Goal: Task Accomplishment & Management: Manage account settings

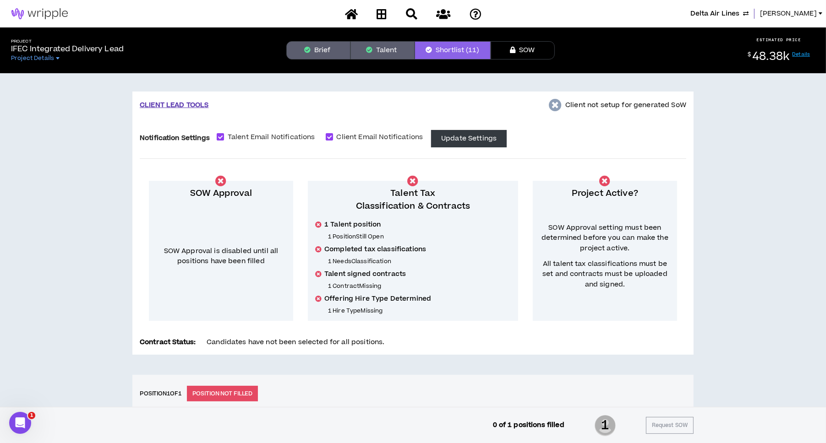
click at [725, 14] on span "Delta Air Lines" at bounding box center [714, 14] width 49 height 10
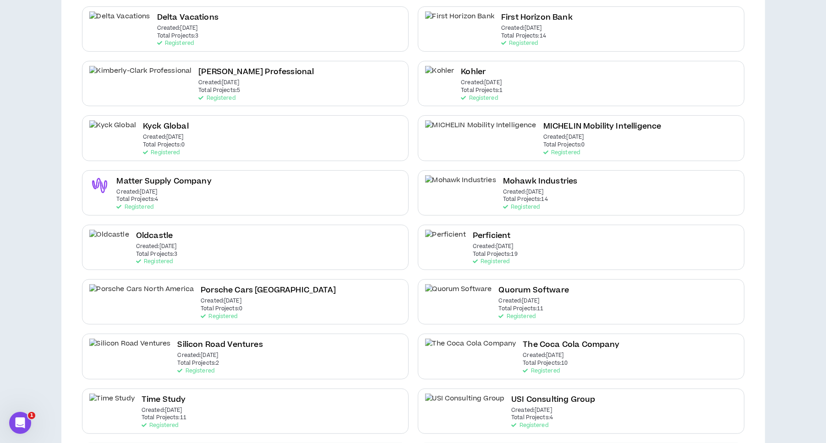
scroll to position [336, 0]
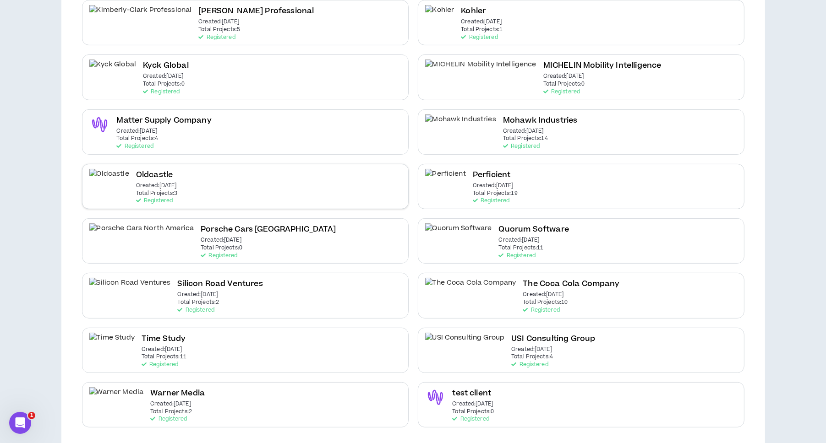
click at [241, 184] on div "Oldcastle Created: [DATE] Total Projects: 3 Registered" at bounding box center [245, 186] width 327 height 45
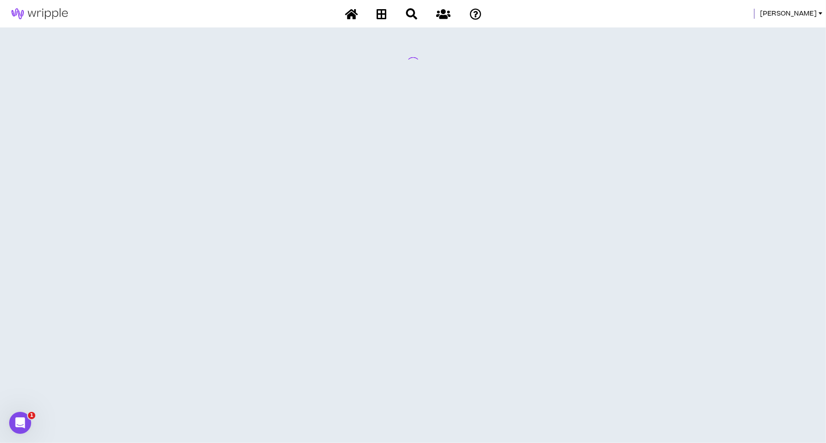
scroll to position [0, 0]
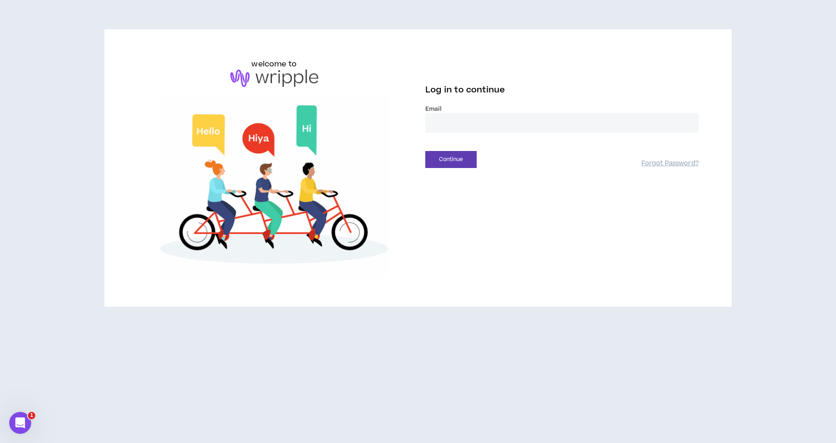
click at [567, 126] on input "email" at bounding box center [562, 123] width 273 height 20
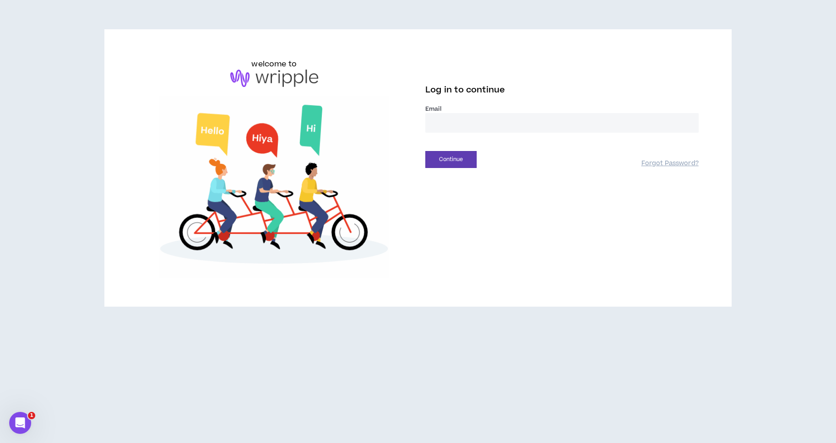
type input "**********"
click at [454, 159] on button "Continue" at bounding box center [451, 159] width 51 height 17
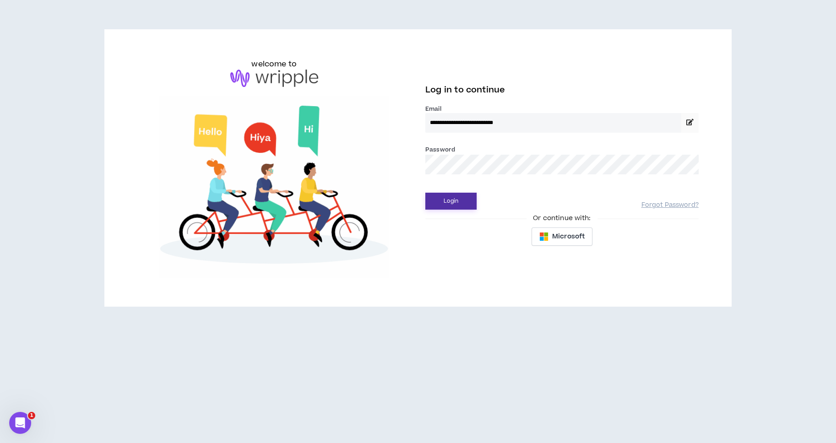
click at [464, 195] on button "Login" at bounding box center [451, 201] width 51 height 17
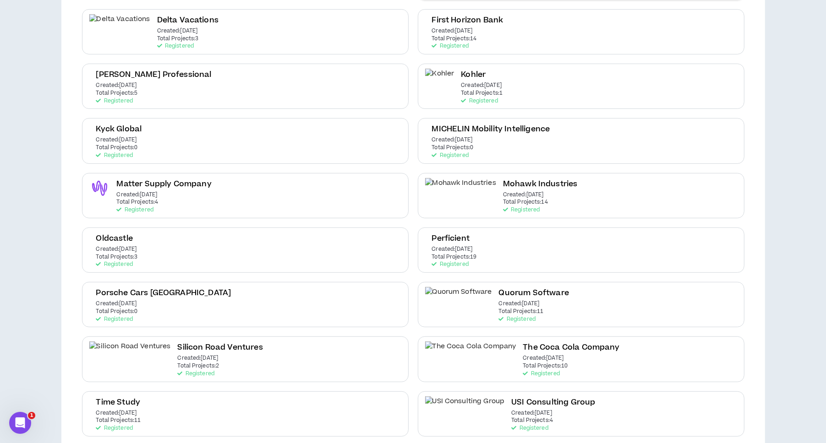
scroll to position [275, 0]
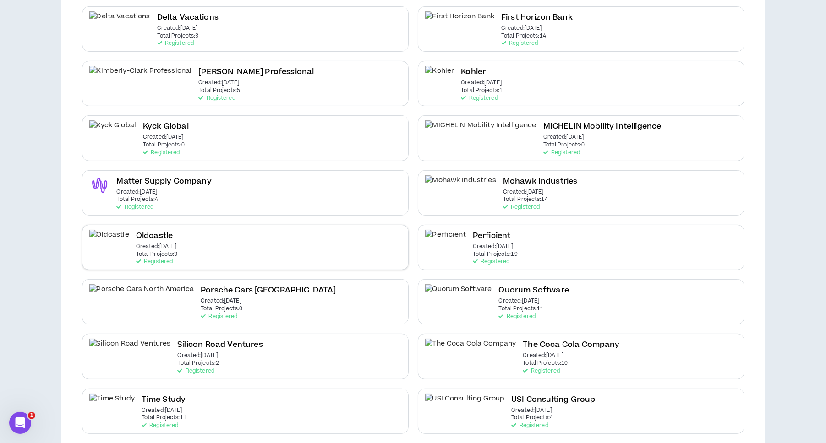
click at [185, 236] on div "Oldcastle Created: [DATE] Total Projects: 3 Registered" at bounding box center [245, 247] width 327 height 45
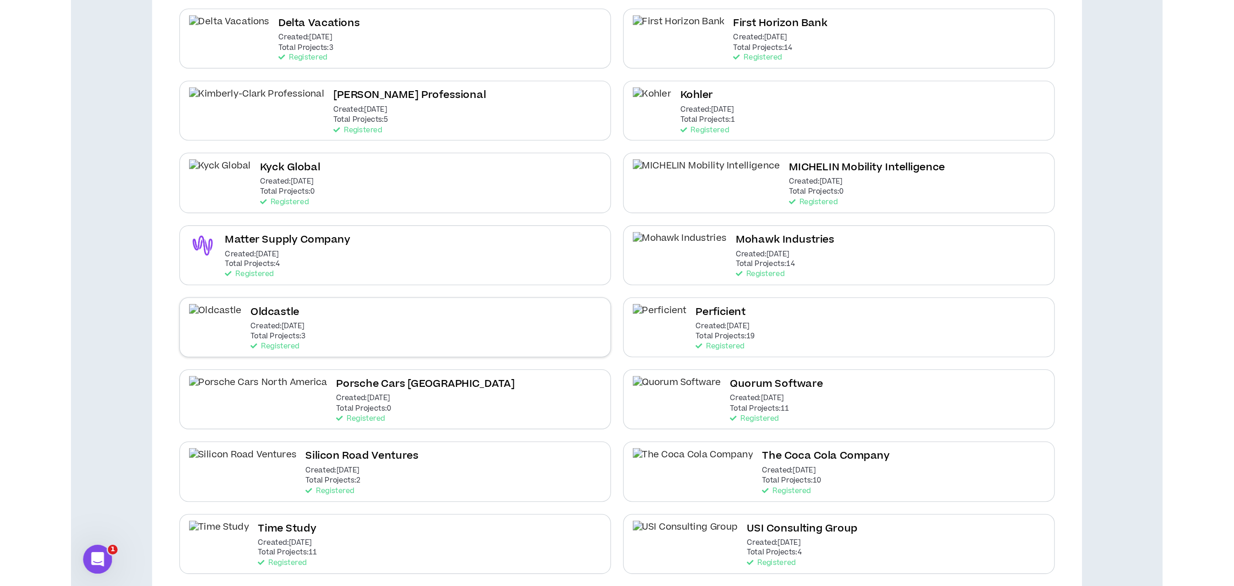
scroll to position [0, 0]
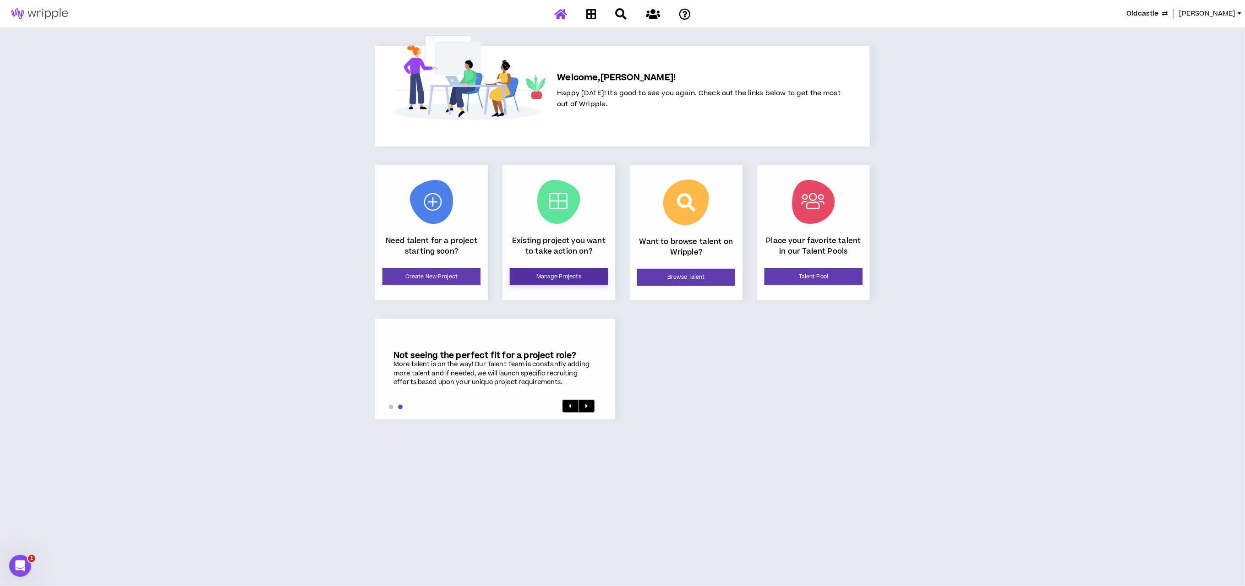
click at [583, 277] on link "Manage Projects" at bounding box center [559, 276] width 98 height 17
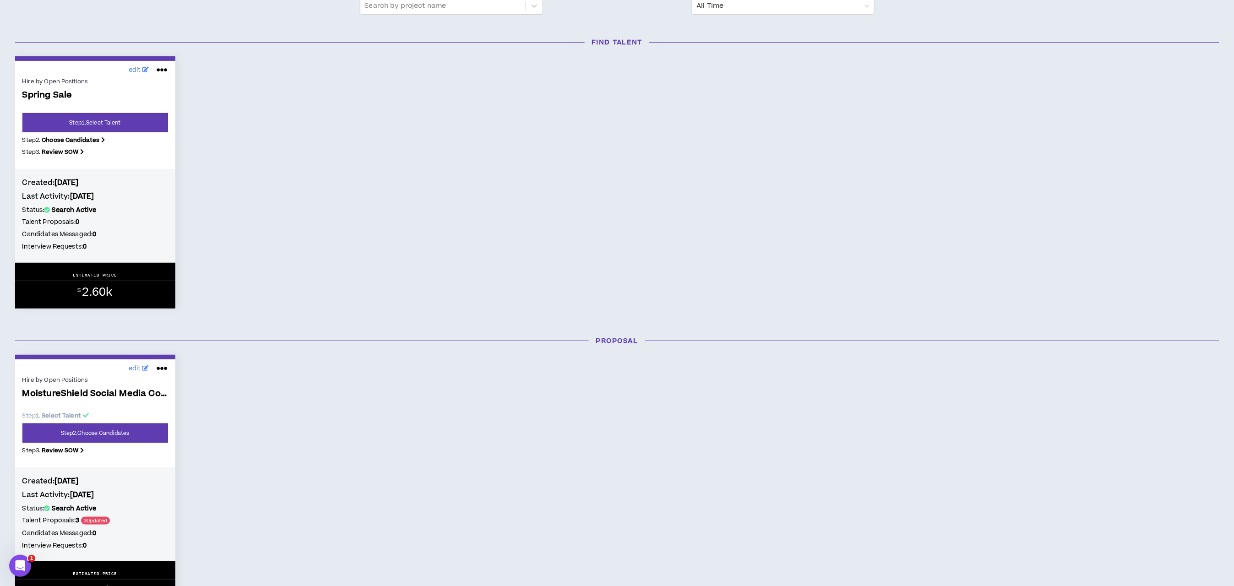
scroll to position [137, 0]
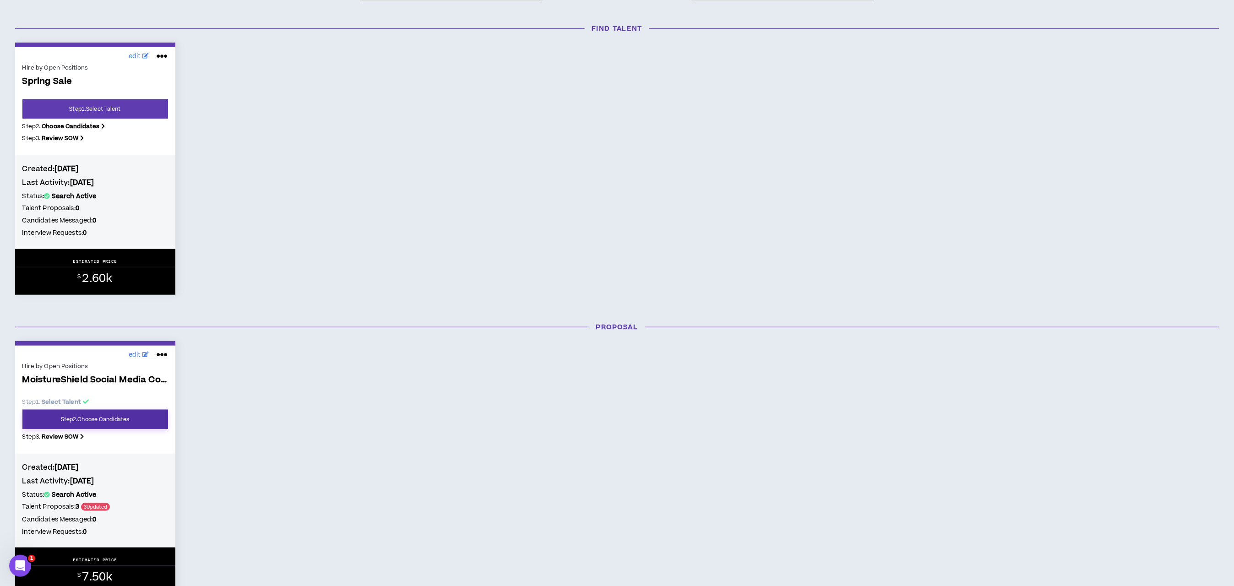
click at [133, 422] on link "Step 2 . Choose Candidates" at bounding box center [95, 419] width 146 height 19
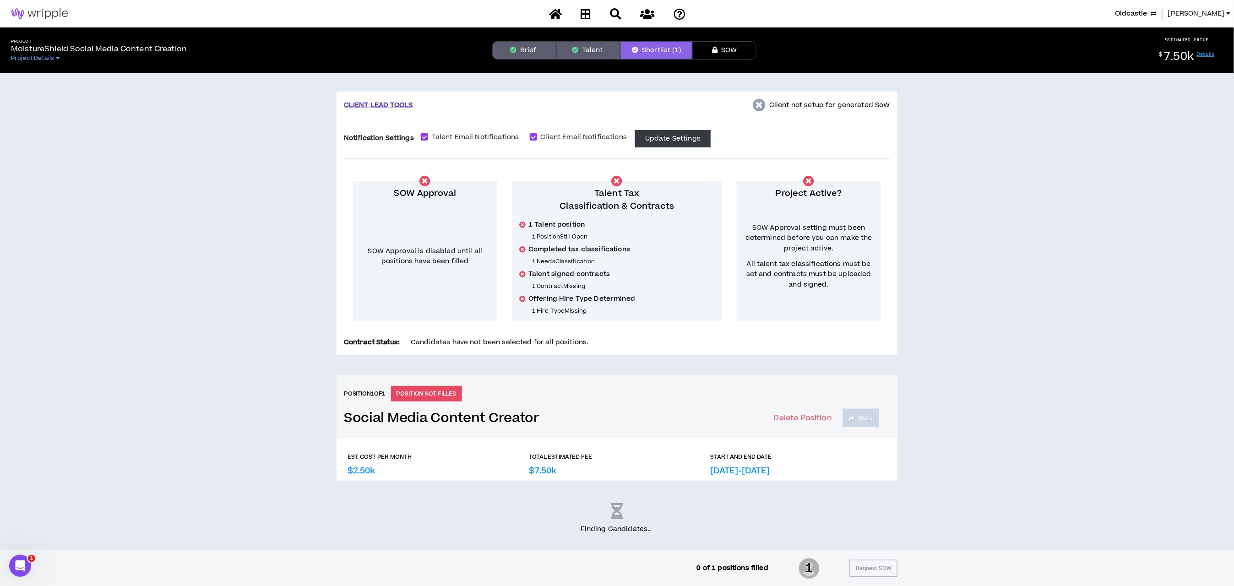
click at [514, 54] on button "Brief" at bounding box center [524, 50] width 64 height 18
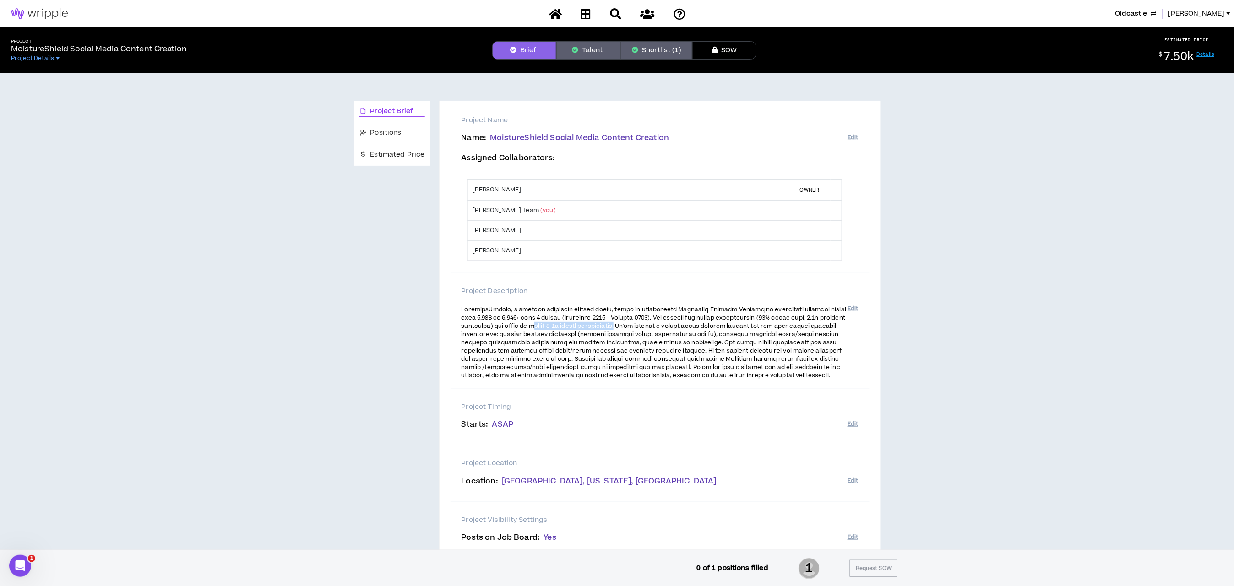
drag, startPoint x: 568, startPoint y: 328, endPoint x: 658, endPoint y: 324, distance: 90.8
click at [658, 324] on span at bounding box center [654, 343] width 385 height 74
click at [594, 51] on button "Talent" at bounding box center [589, 50] width 64 height 18
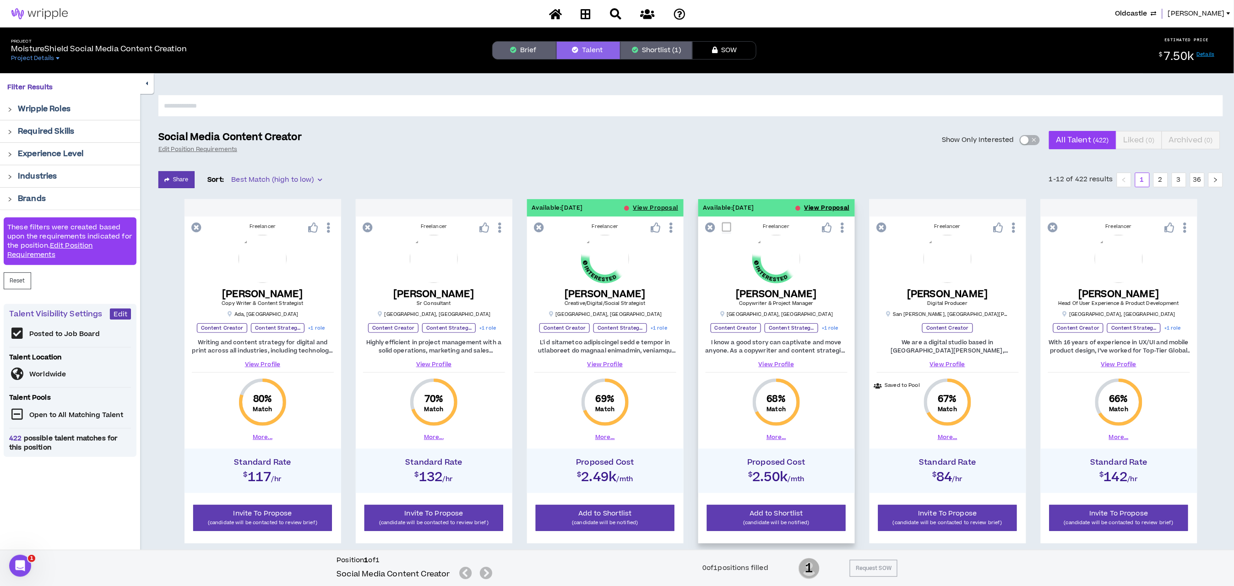
click at [810, 207] on button "View Proposal" at bounding box center [827, 207] width 45 height 17
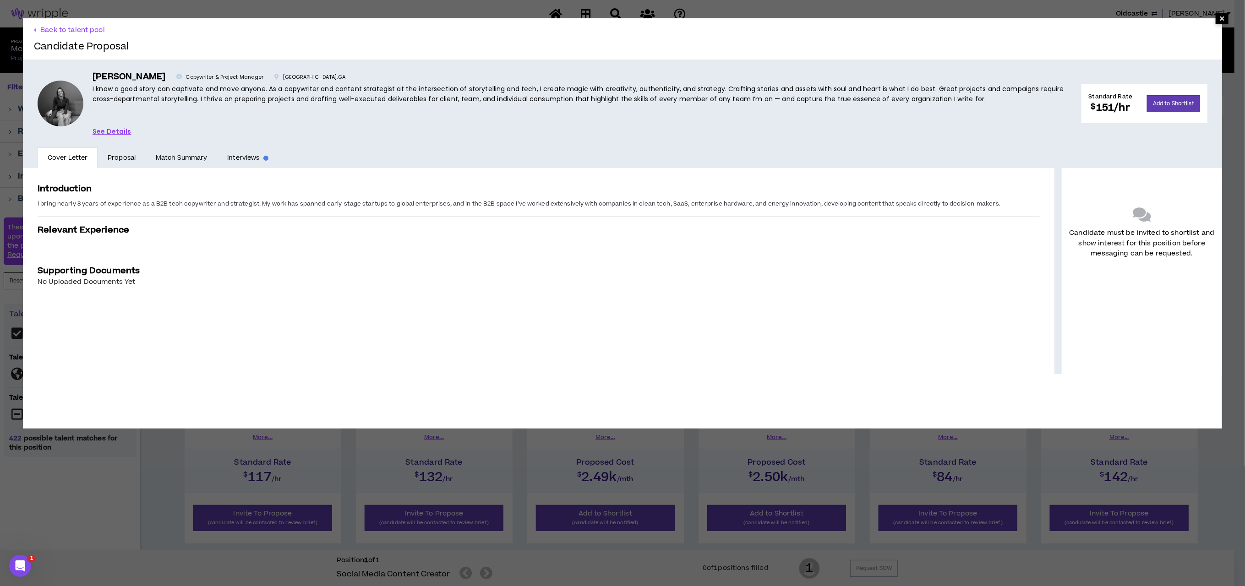
click at [825, 17] on span "×" at bounding box center [1221, 18] width 5 height 11
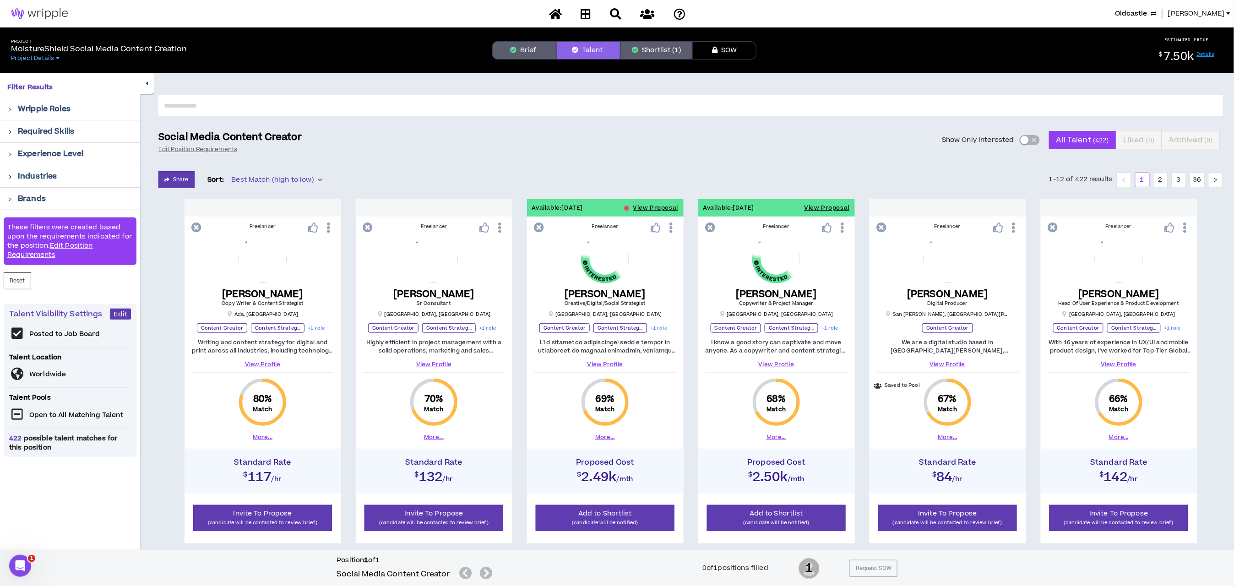
click at [7, 110] on icon "right" at bounding box center [9, 109] width 5 height 5
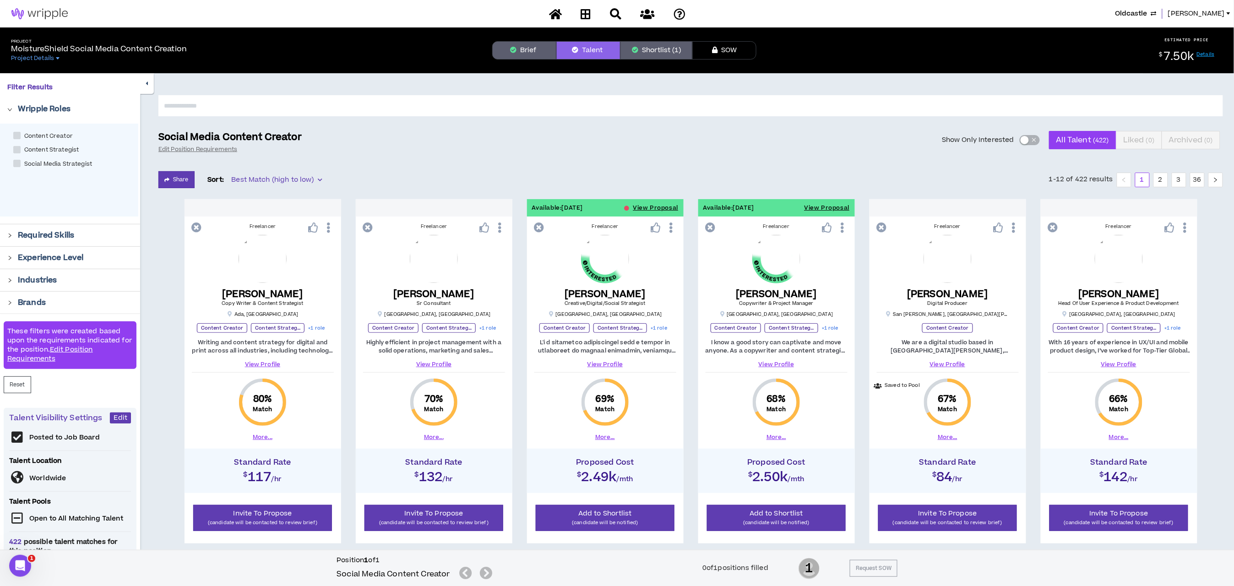
click at [16, 163] on span at bounding box center [16, 163] width 7 height 7
checkbox Strategist "****"
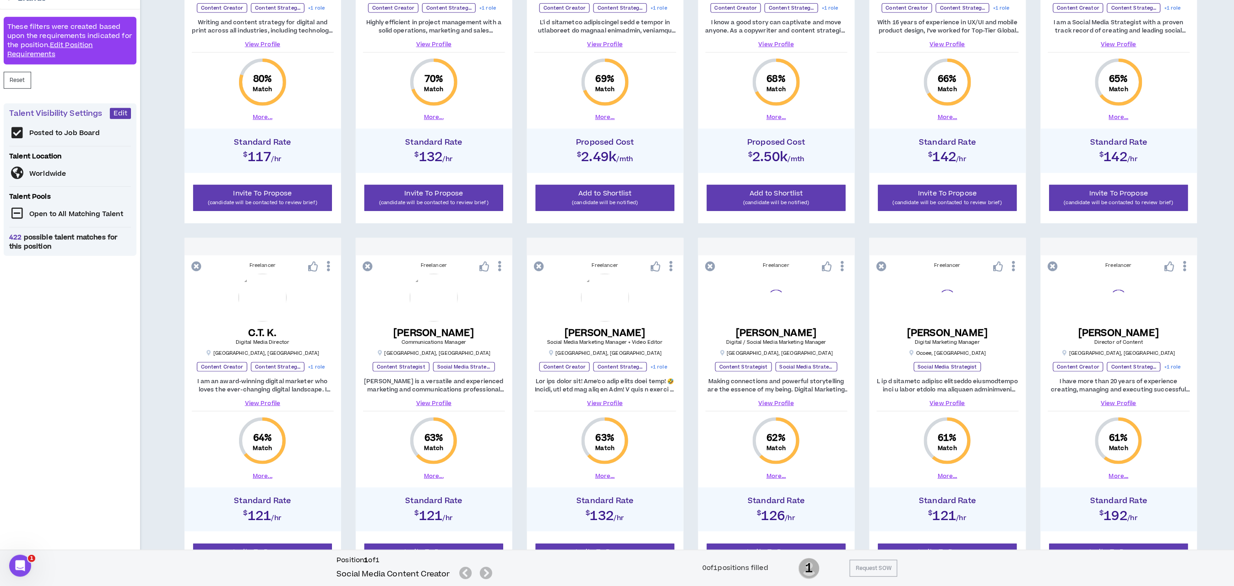
scroll to position [344, 0]
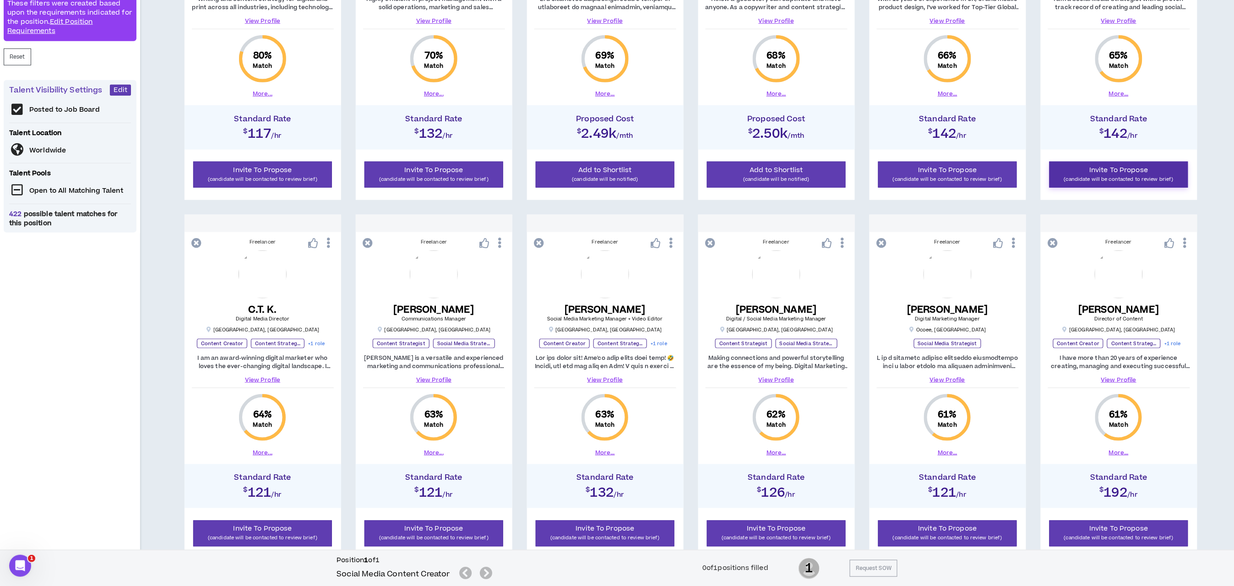
click at [825, 176] on p "(candidate will be contacted to review brief)" at bounding box center [1119, 179] width 127 height 9
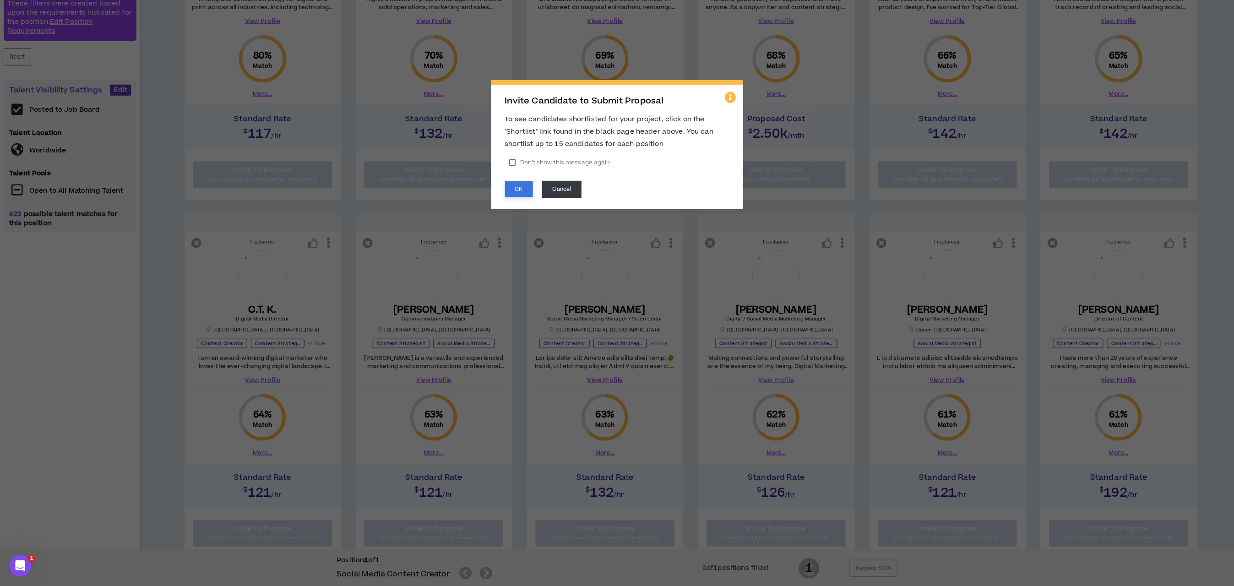
click at [521, 190] on button "OK" at bounding box center [519, 189] width 28 height 16
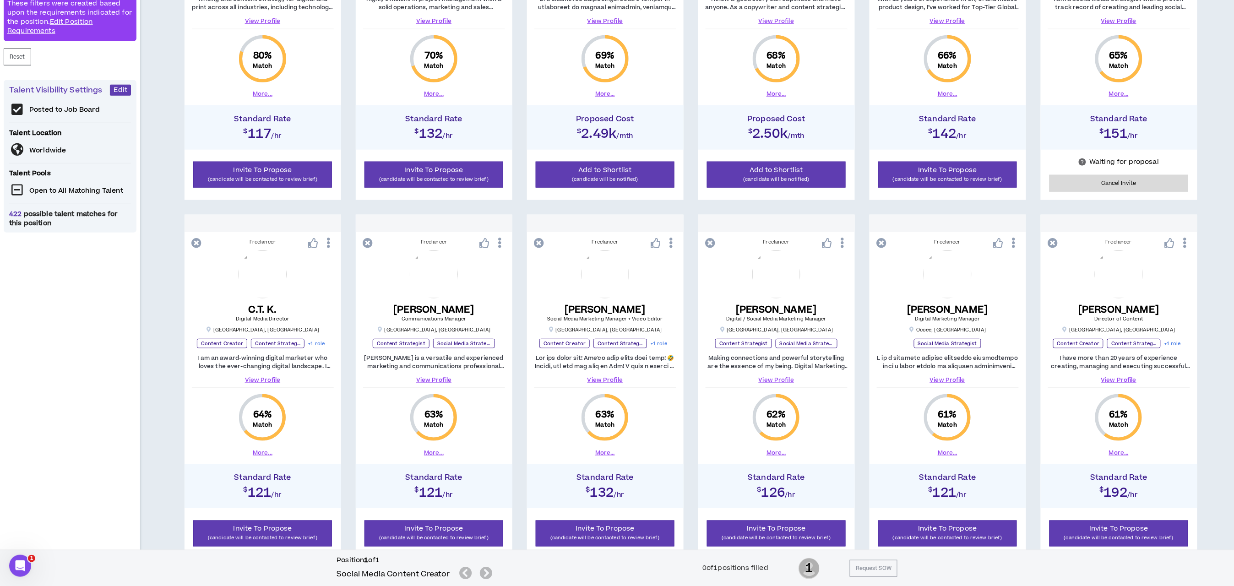
scroll to position [414, 0]
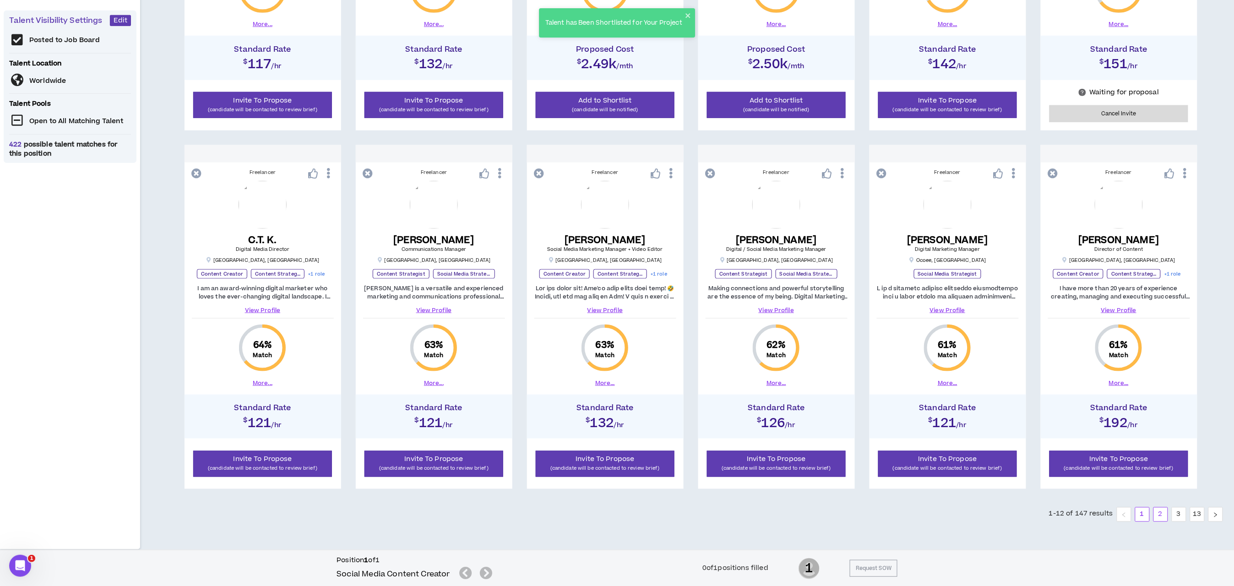
click at [825, 443] on link "2" at bounding box center [1161, 515] width 14 height 14
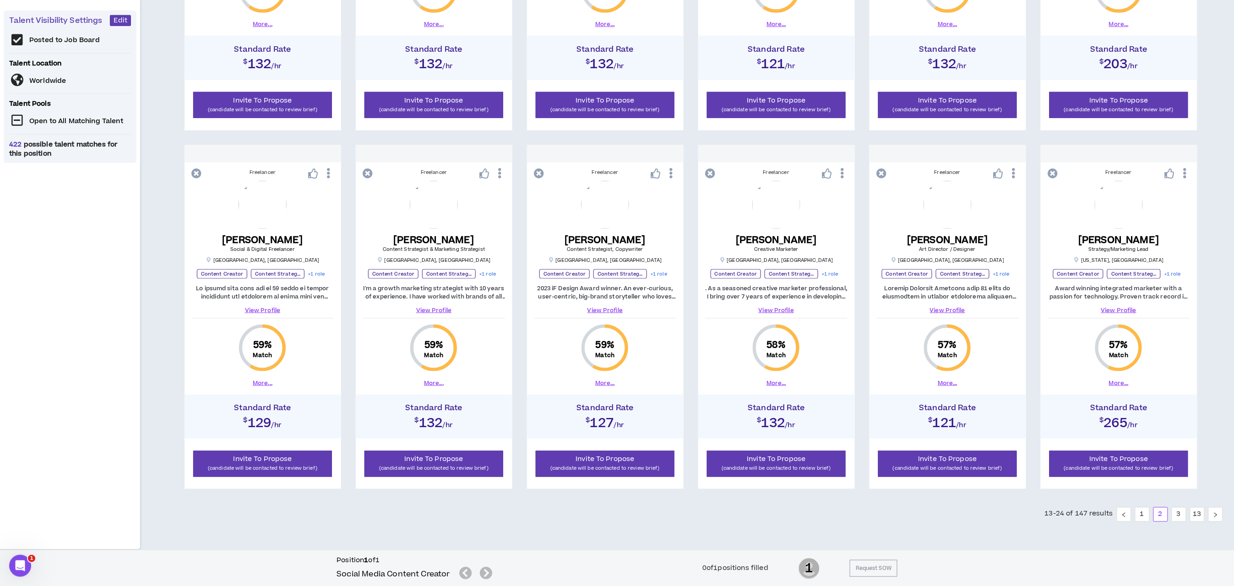
click at [825, 349] on div "Freelancer [PERSON_NAME] Digital Marketing Algorithm Wizard | Google Ads | Soci…" at bounding box center [690, 137] width 1065 height 703
click at [274, 443] on span "Invite To Propose" at bounding box center [263, 460] width 59 height 10
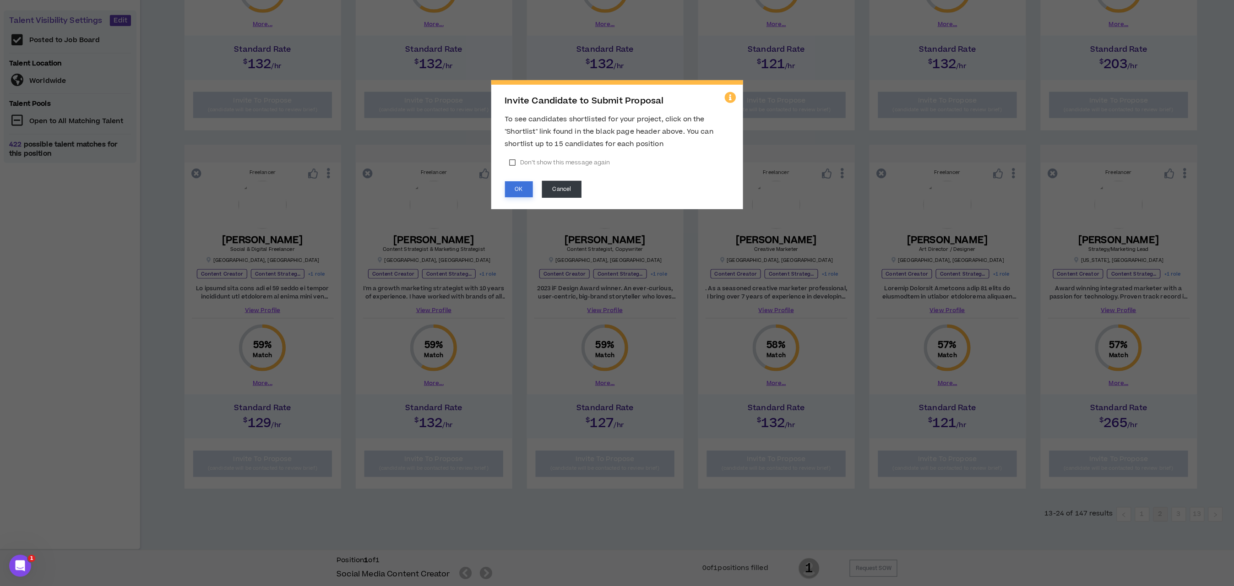
click at [527, 187] on button "OK" at bounding box center [519, 189] width 28 height 16
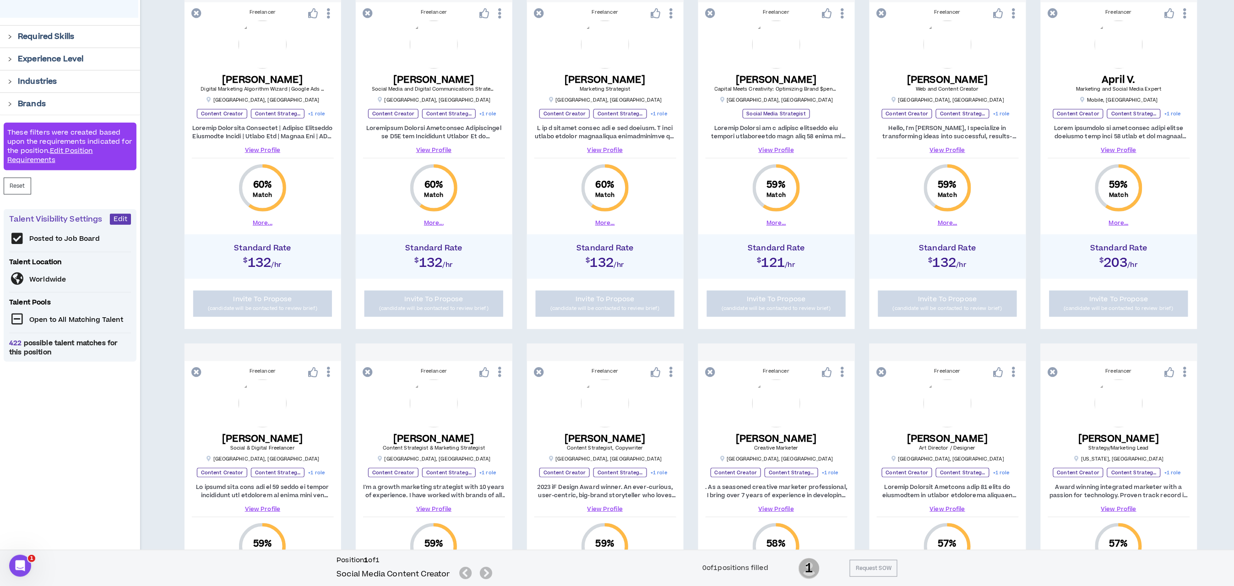
scroll to position [208, 0]
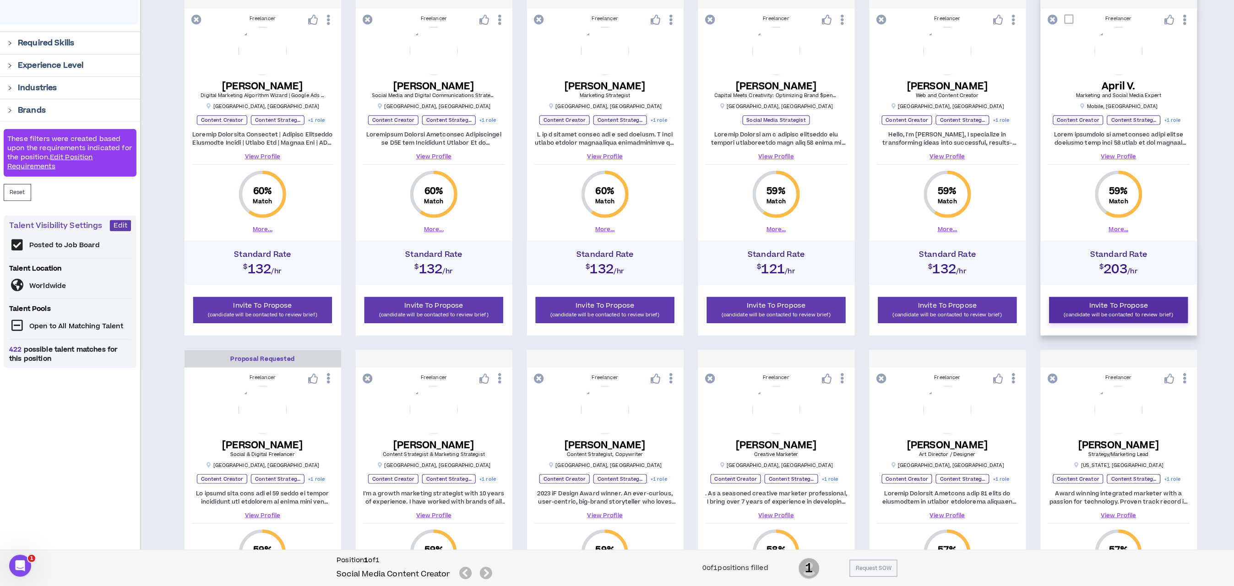
click at [825, 310] on span "Invite To Propose" at bounding box center [1119, 306] width 59 height 10
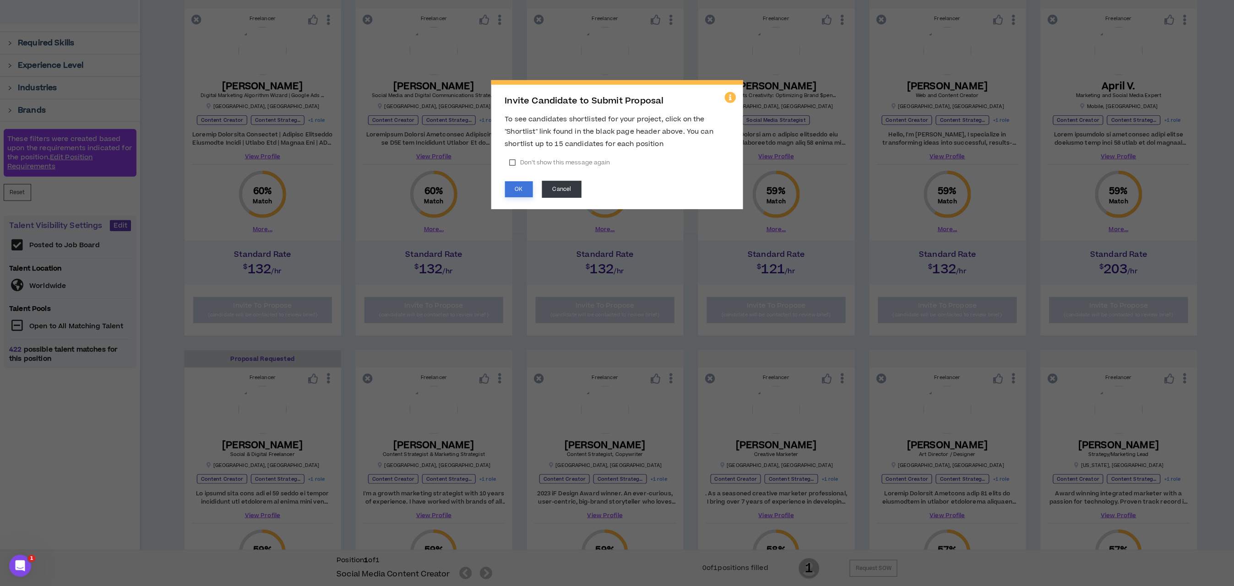
click at [513, 191] on button "OK" at bounding box center [519, 189] width 28 height 16
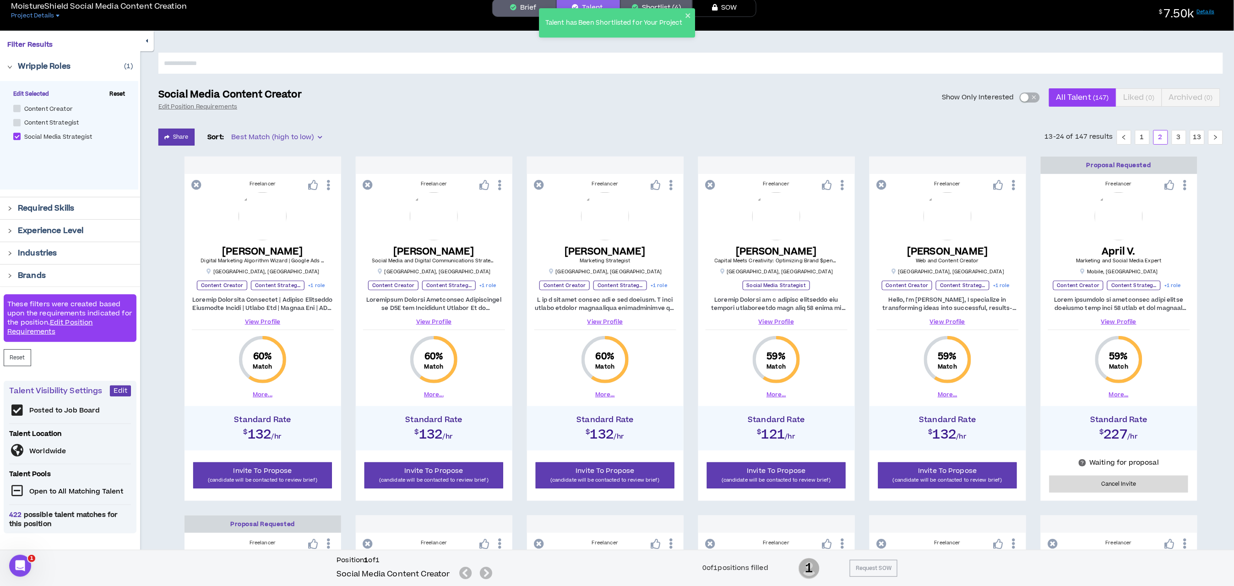
scroll to position [0, 0]
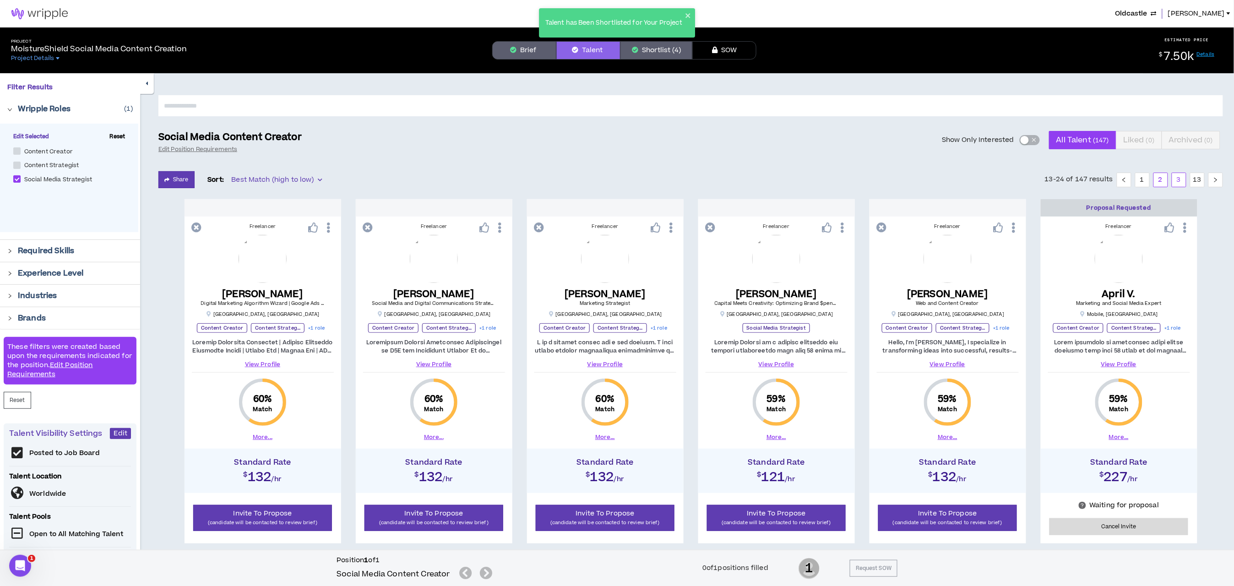
click at [825, 179] on link "3" at bounding box center [1180, 180] width 14 height 14
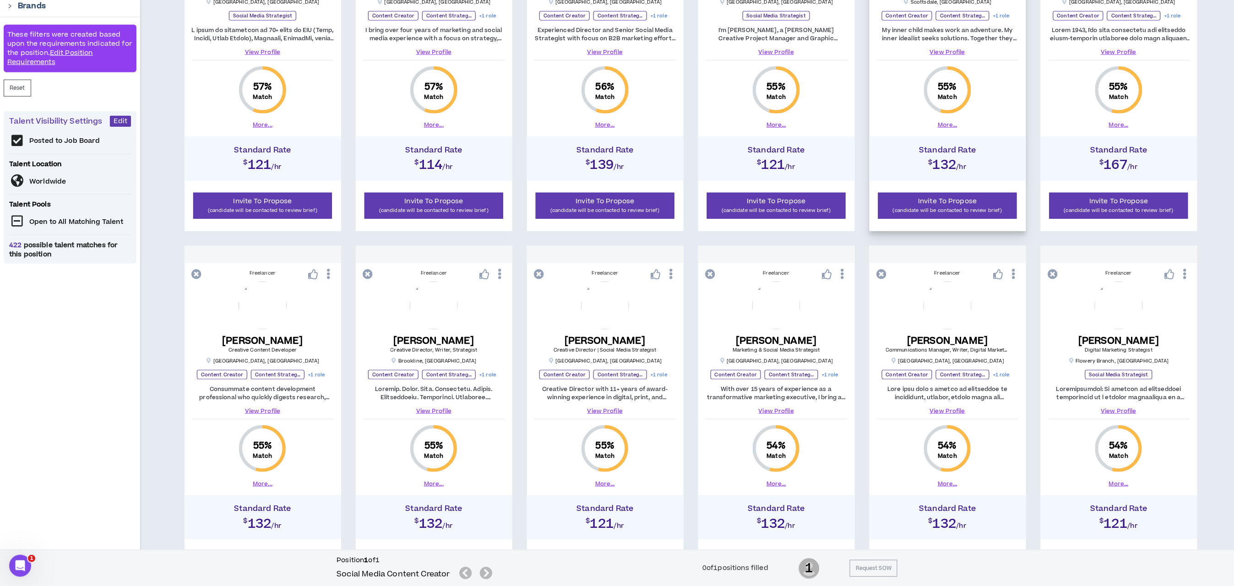
scroll to position [344, 0]
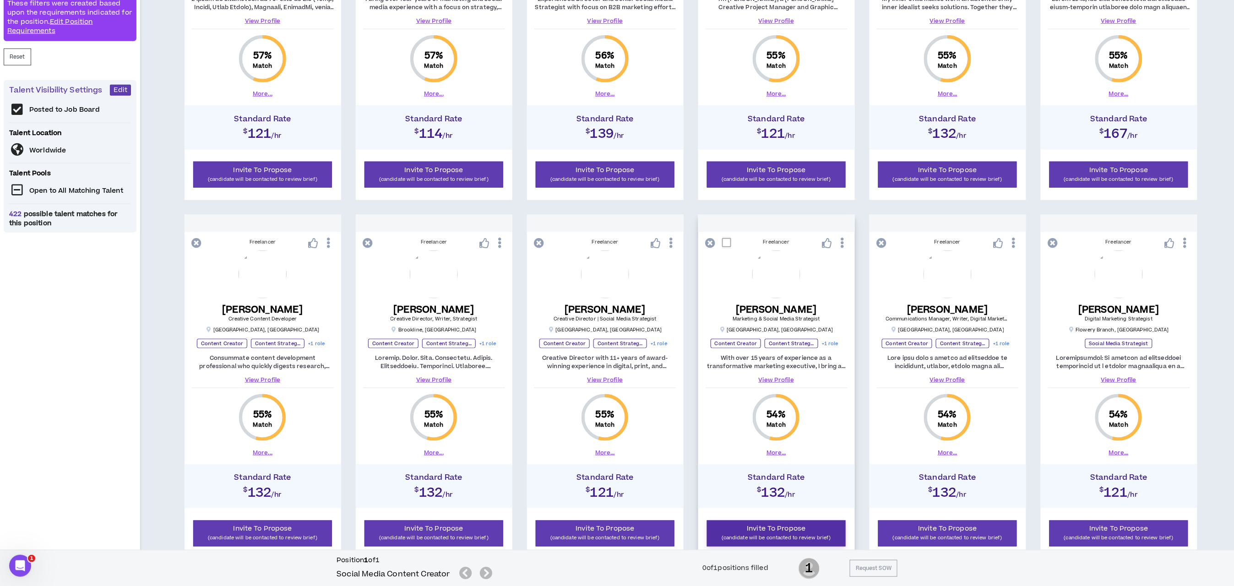
click at [776, 443] on span "Invite To Propose" at bounding box center [777, 529] width 59 height 10
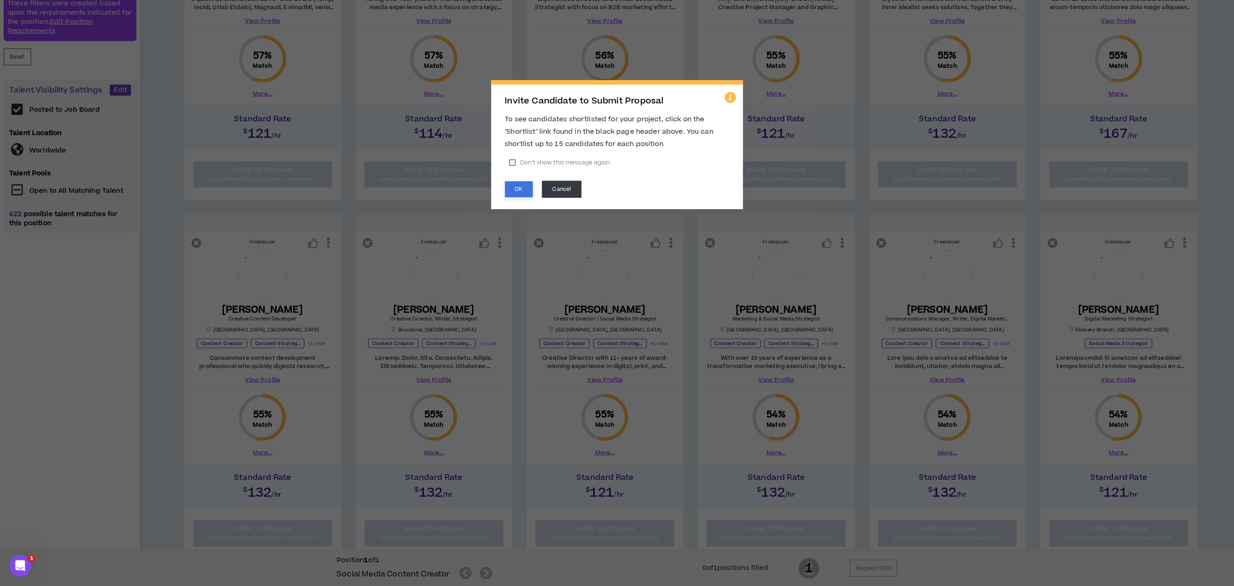
click at [525, 193] on button "OK" at bounding box center [519, 189] width 28 height 16
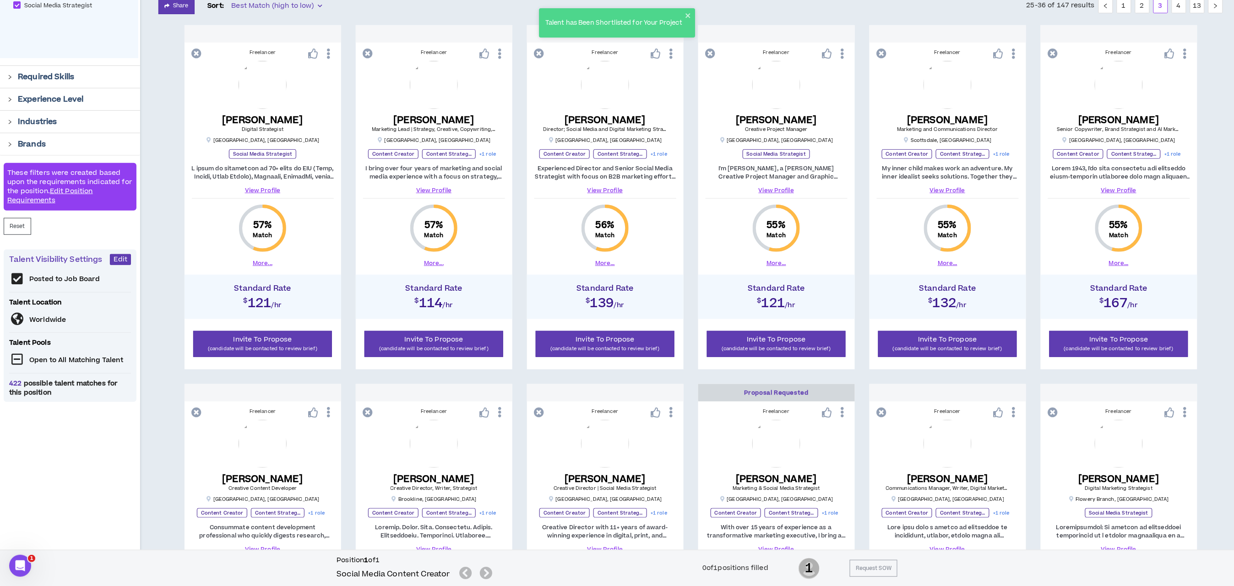
scroll to position [139, 0]
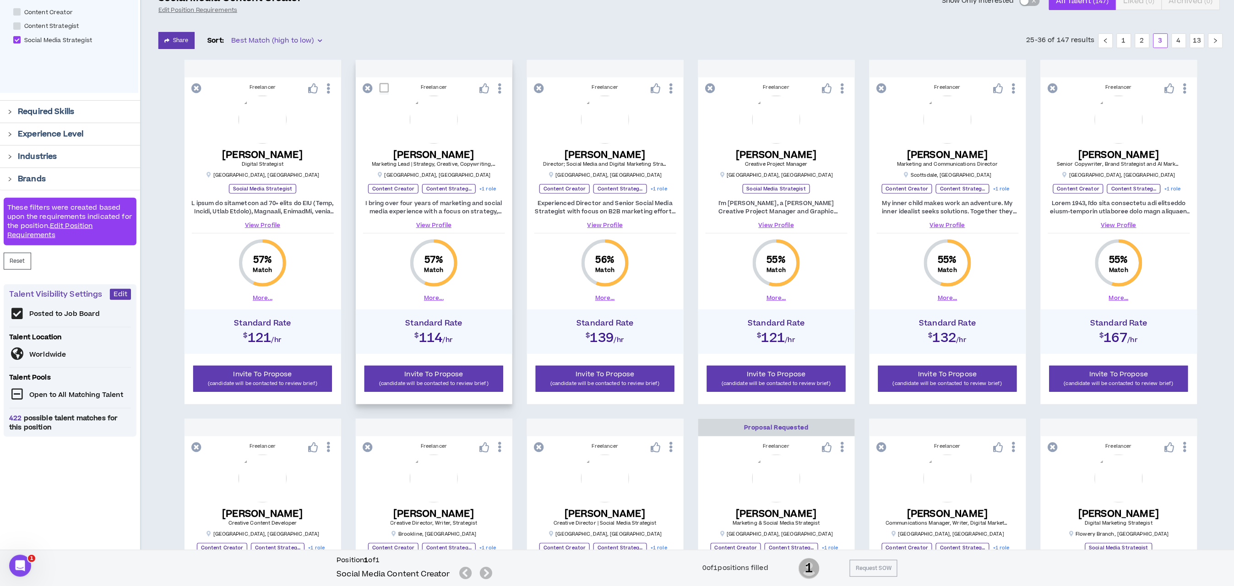
click at [427, 224] on link "View Profile" at bounding box center [434, 225] width 142 height 8
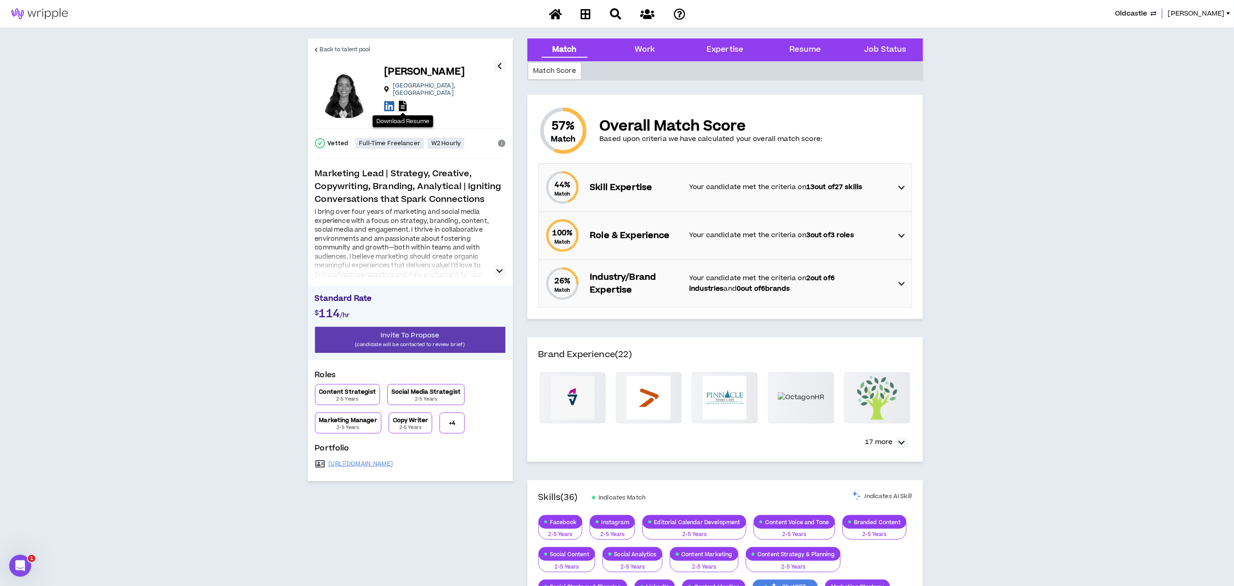
click at [403, 101] on icon at bounding box center [403, 106] width 8 height 11
click at [321, 47] on span "Back to talent pool" at bounding box center [345, 49] width 50 height 9
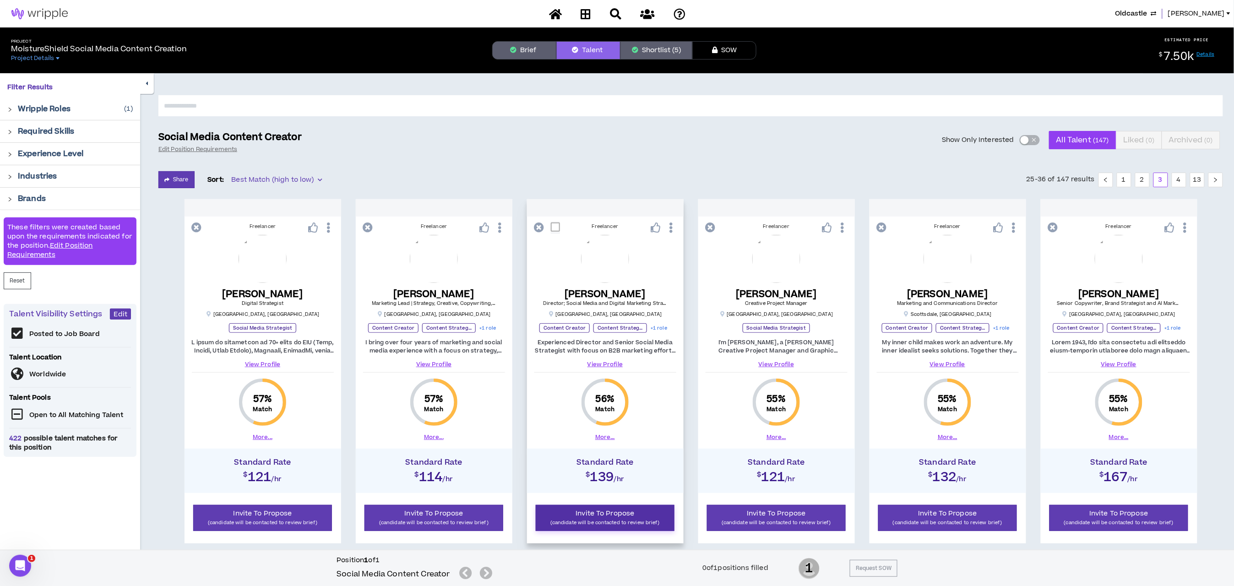
click at [575, 443] on p "(candidate will be contacted to review brief)" at bounding box center [605, 523] width 127 height 9
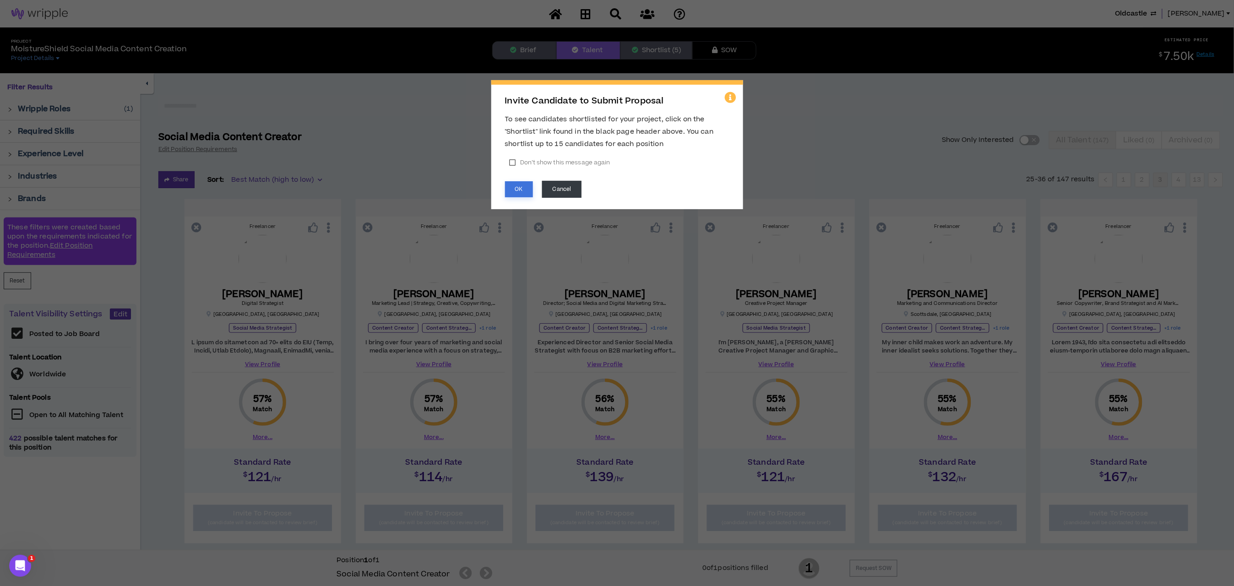
click at [514, 191] on button "OK" at bounding box center [519, 189] width 28 height 16
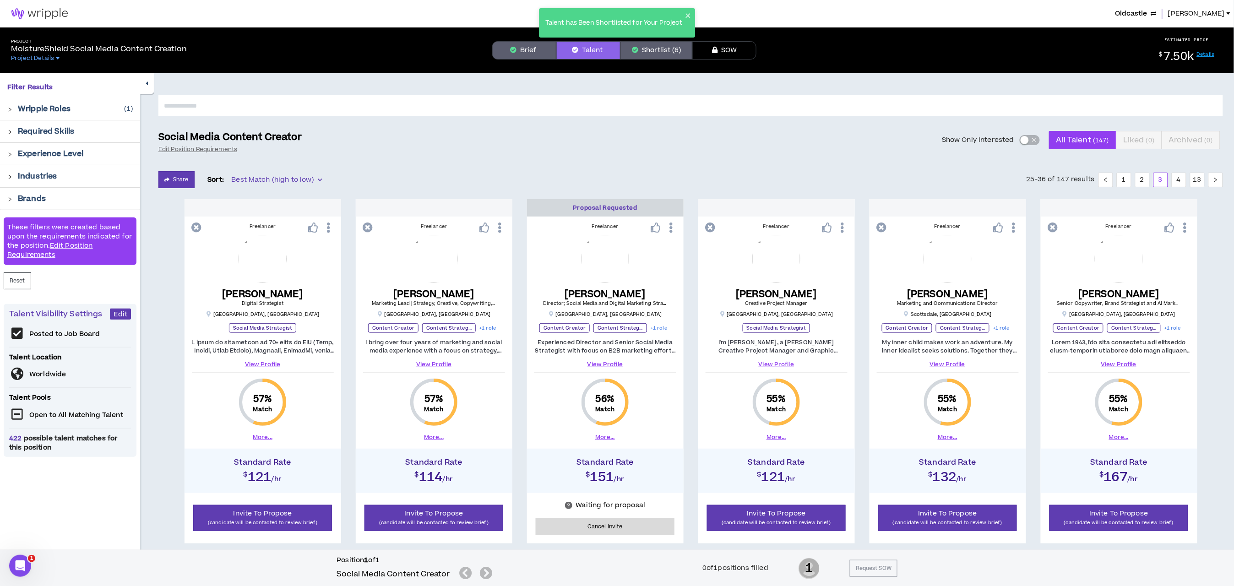
click at [177, 110] on input "text" at bounding box center [690, 105] width 1065 height 21
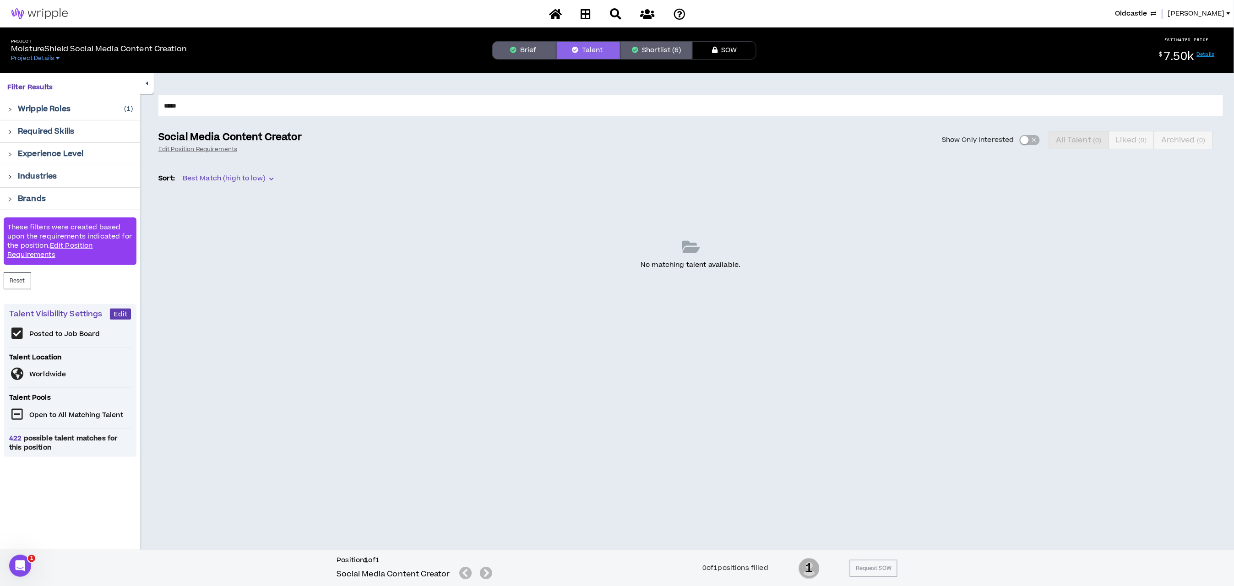
type input "*****"
drag, startPoint x: 195, startPoint y: 107, endPoint x: 160, endPoint y: 105, distance: 34.8
click at [160, 105] on input "*****" at bounding box center [690, 105] width 1065 height 21
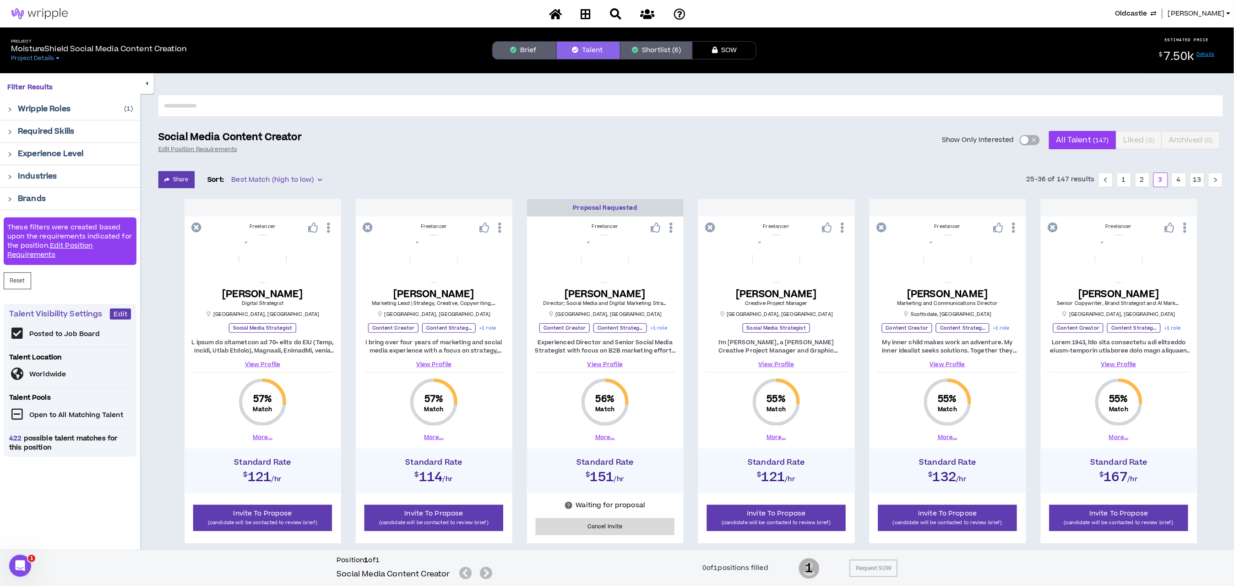
click at [8, 105] on div at bounding box center [12, 109] width 11 height 10
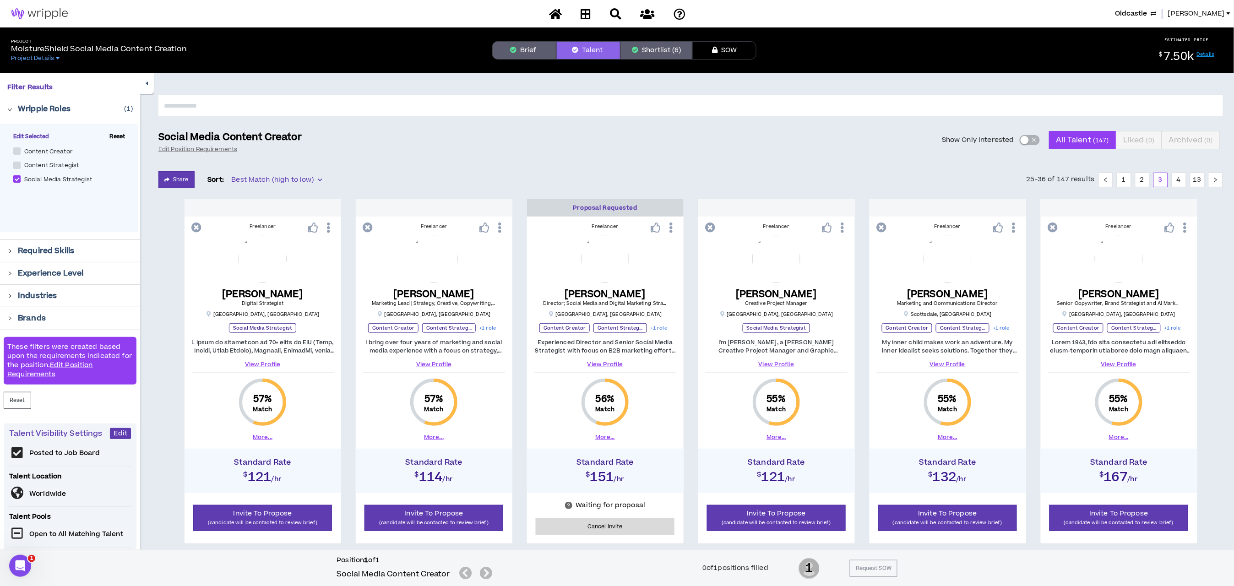
click at [15, 181] on span at bounding box center [16, 178] width 7 height 7
checkbox Strategist "*****"
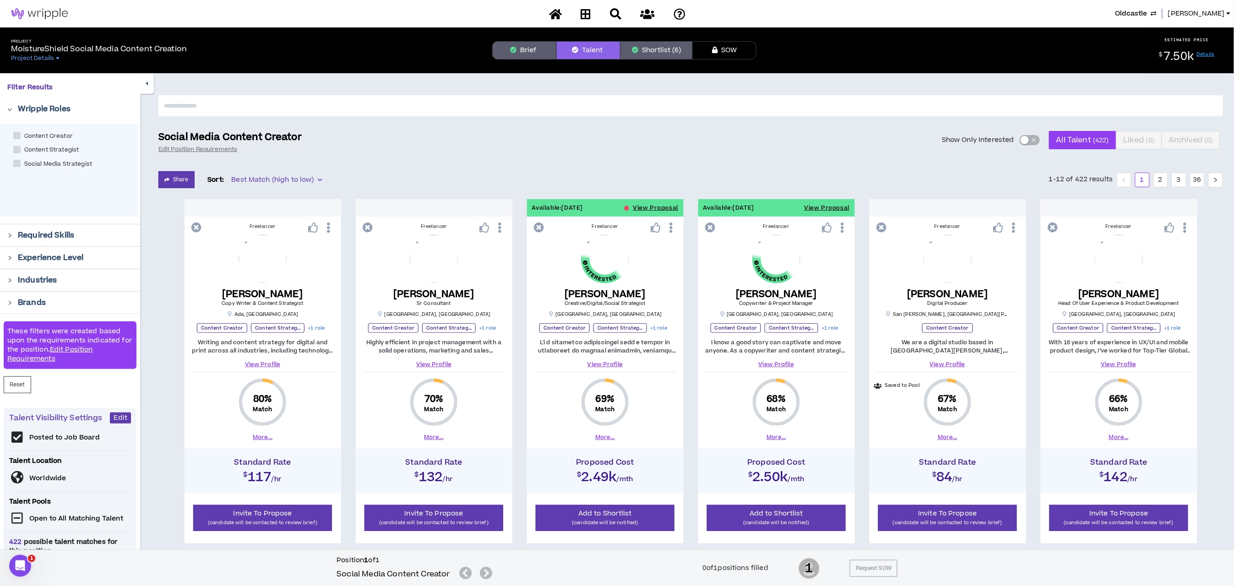
click at [242, 109] on input "text" at bounding box center [690, 105] width 1065 height 21
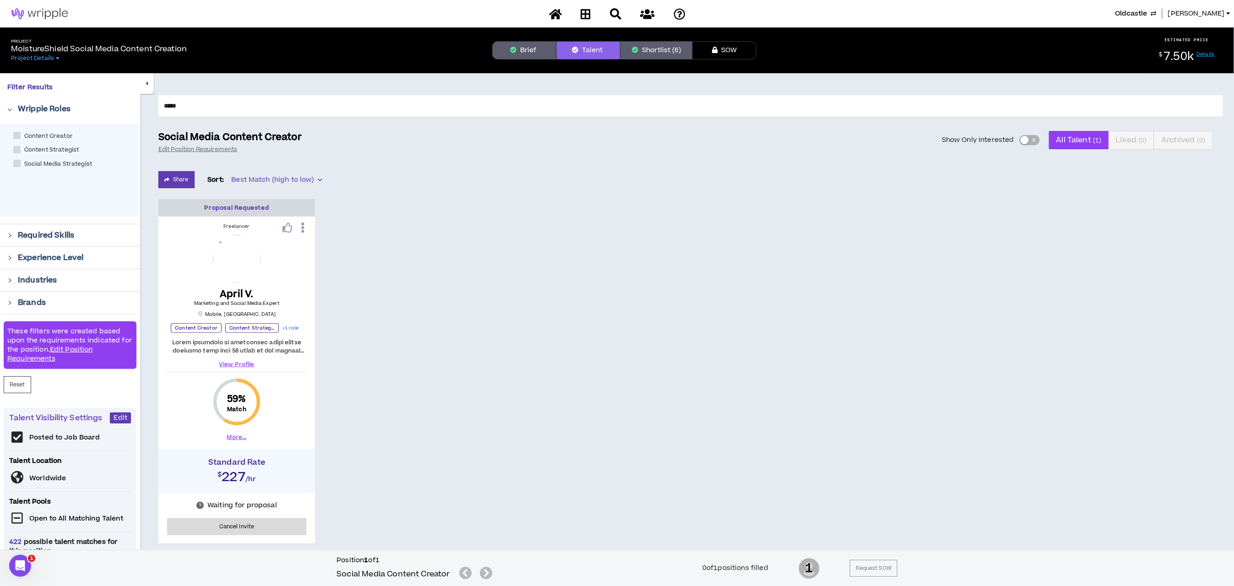
drag, startPoint x: 260, startPoint y: 105, endPoint x: 154, endPoint y: 104, distance: 106.3
click at [154, 104] on div "***** Social Media Content Creator Edit Position Requirements Show Only Interes…" at bounding box center [687, 331] width 1094 height 516
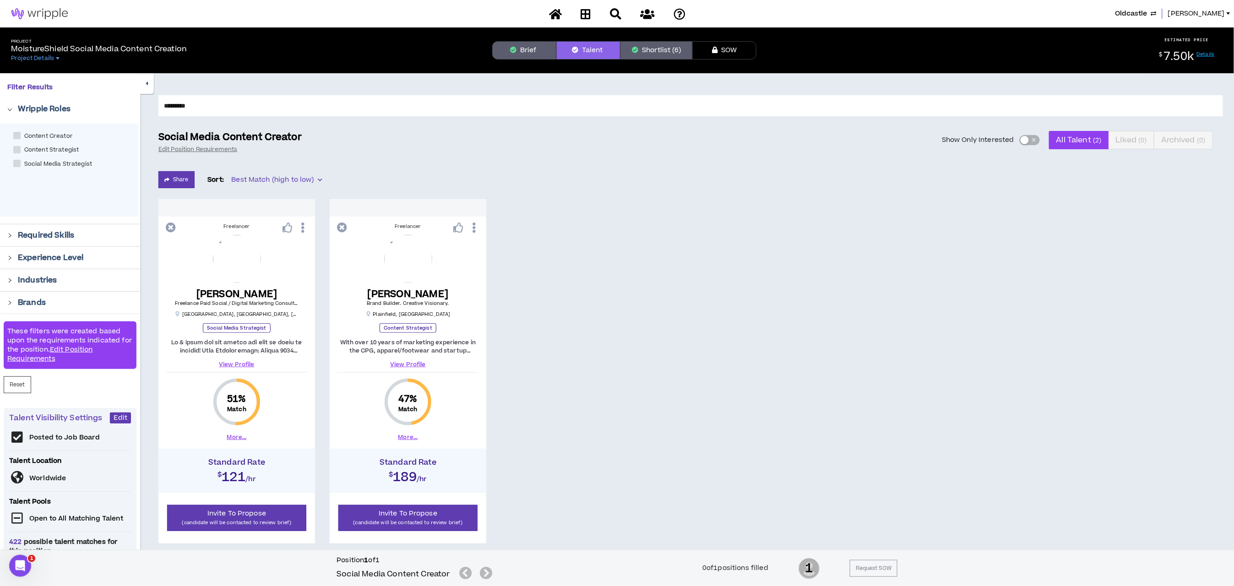
click at [169, 107] on input "*********" at bounding box center [690, 105] width 1065 height 21
type input "********"
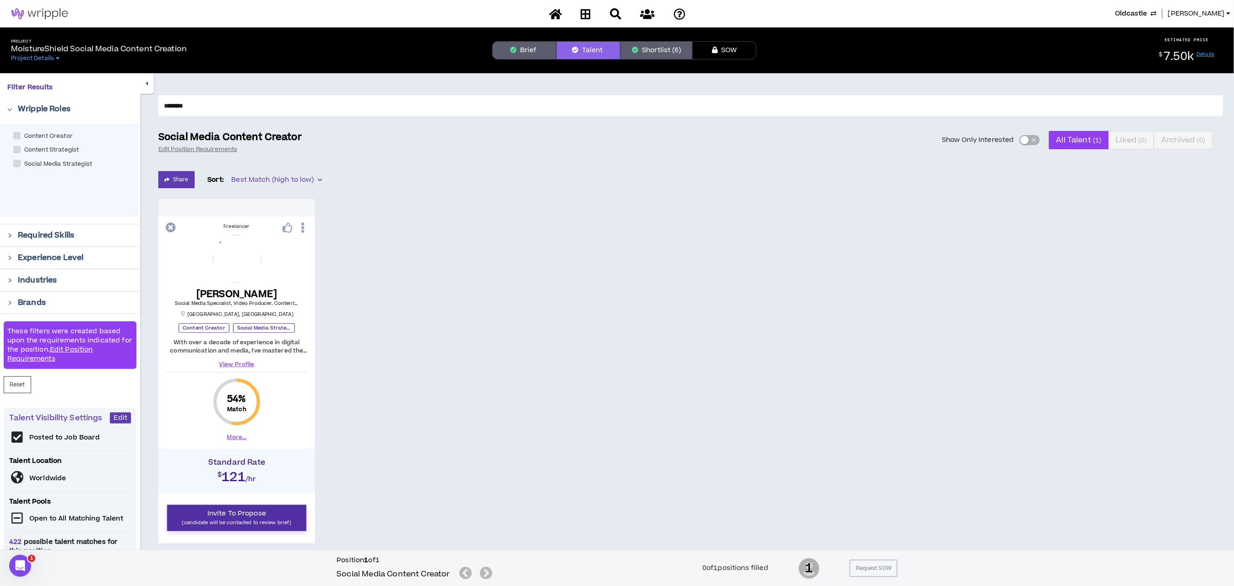
click at [255, 443] on span "Invite To Propose" at bounding box center [237, 514] width 59 height 10
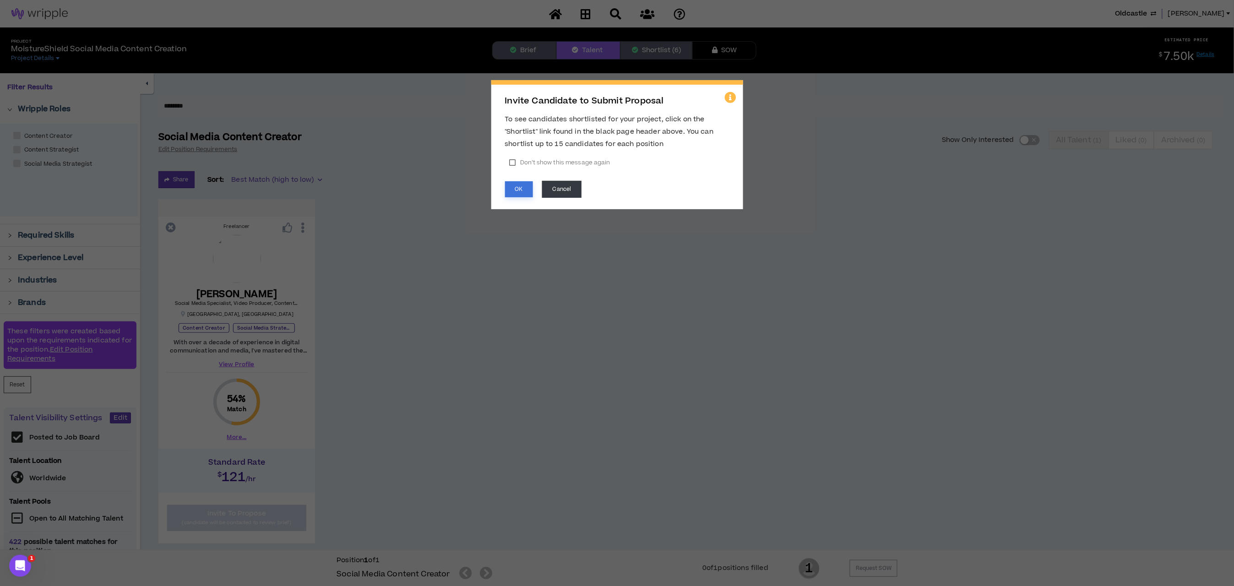
click at [513, 188] on button "OK" at bounding box center [519, 189] width 28 height 16
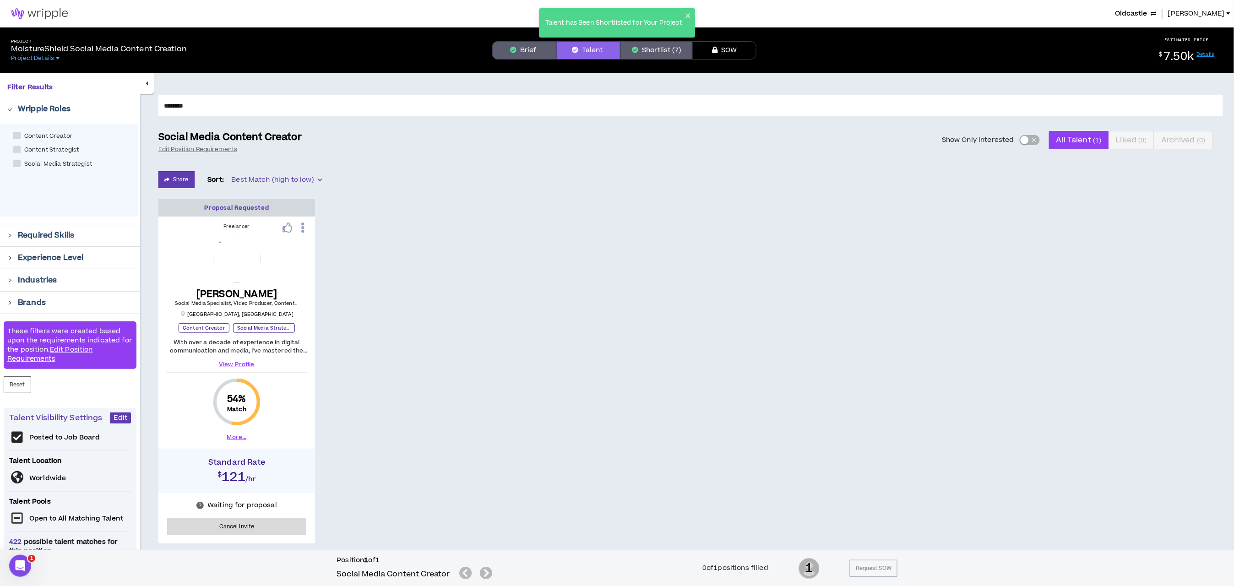
click at [630, 48] on button "Shortlist (7)" at bounding box center [657, 50] width 72 height 18
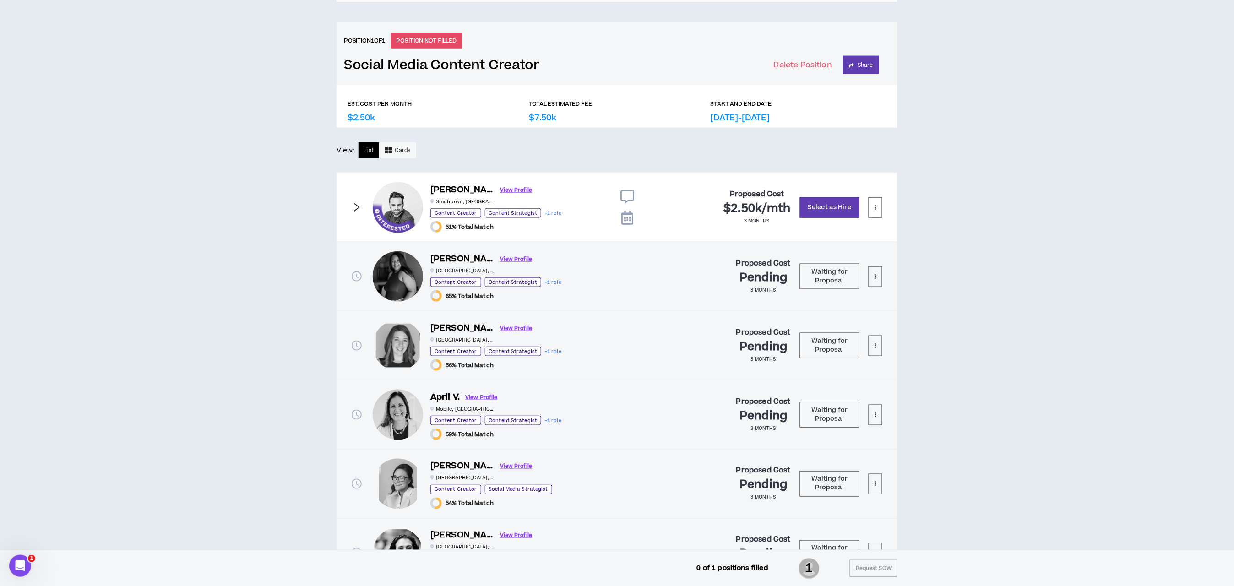
scroll to position [2, 0]
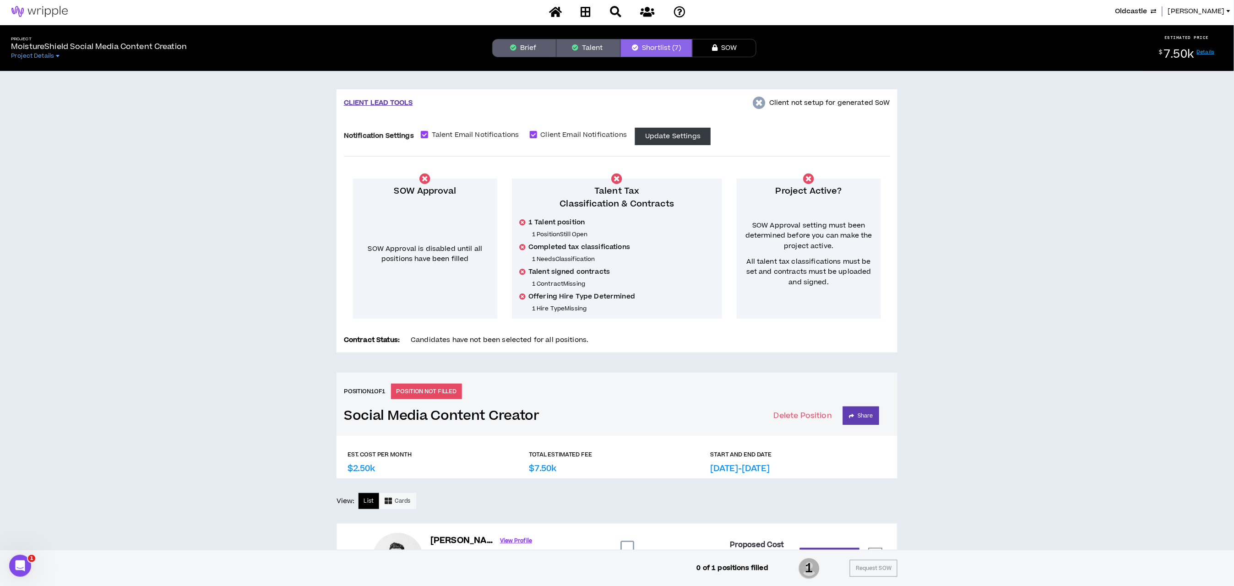
click at [573, 39] on button "Talent" at bounding box center [589, 48] width 64 height 18
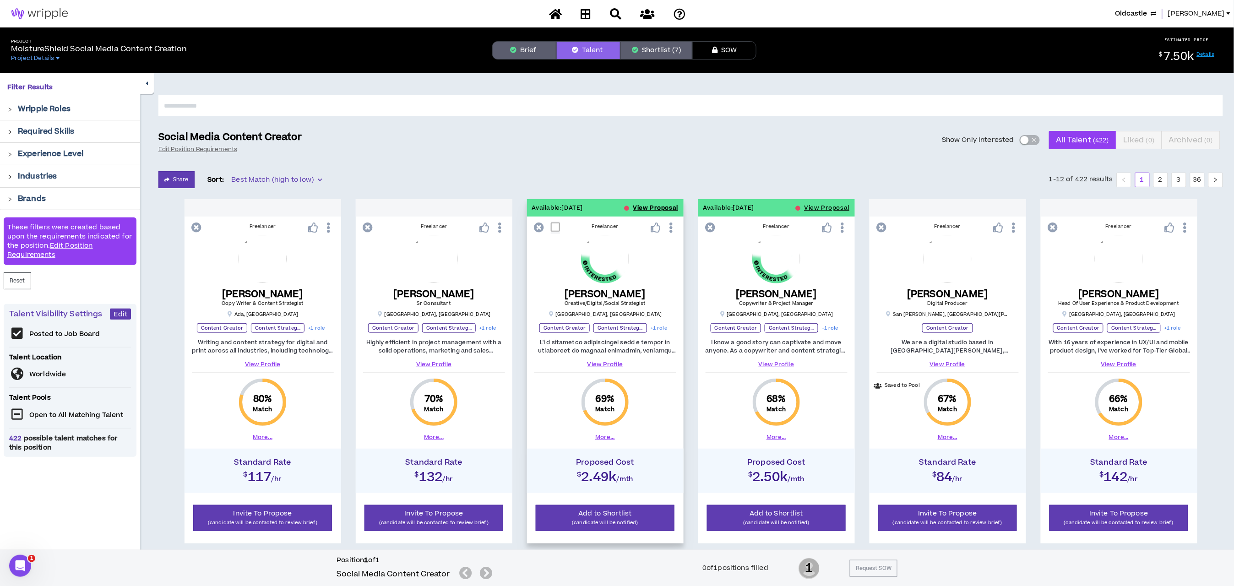
click at [638, 203] on button "View Proposal" at bounding box center [656, 207] width 45 height 17
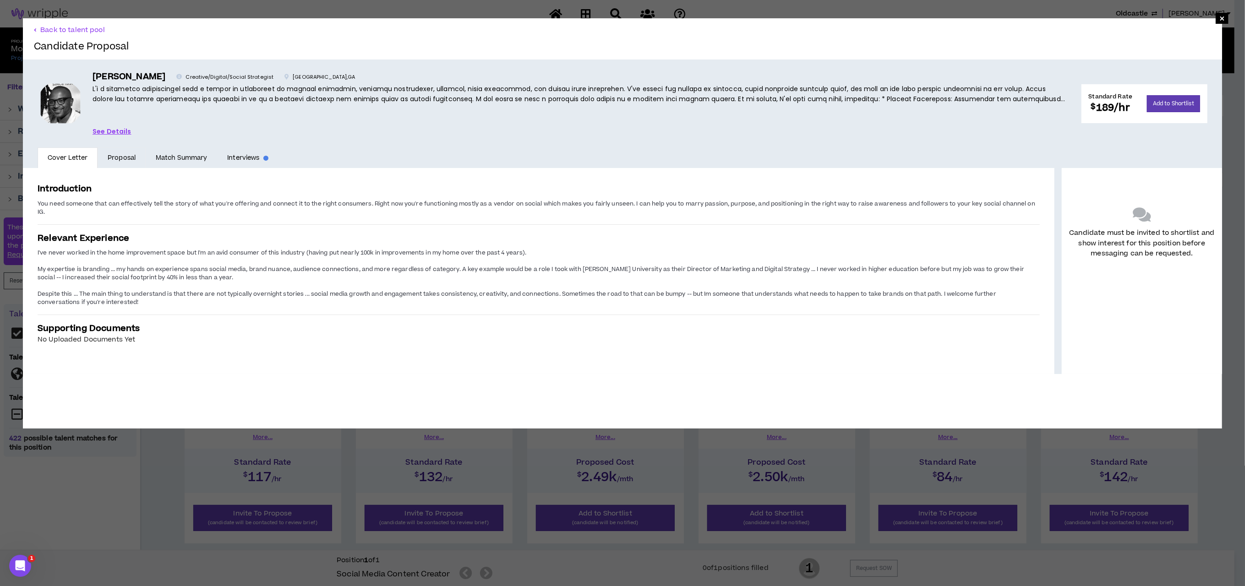
click at [105, 130] on link "See Details" at bounding box center [112, 131] width 39 height 10
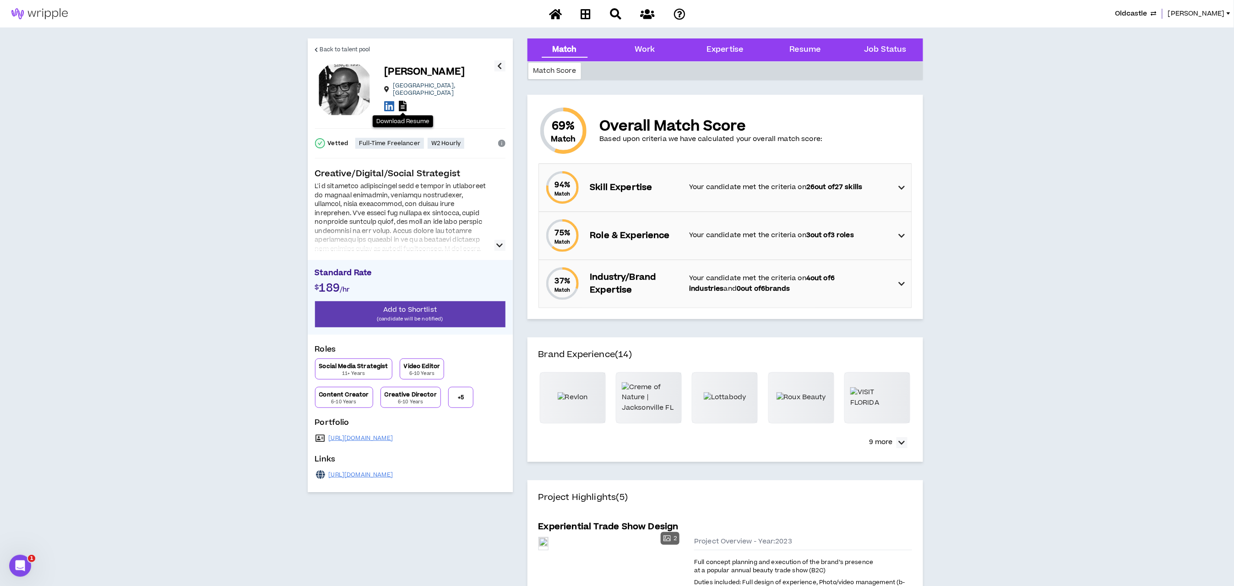
click at [402, 102] on icon at bounding box center [403, 106] width 8 height 11
click at [400, 310] on span "Add to Shortlist" at bounding box center [410, 310] width 54 height 10
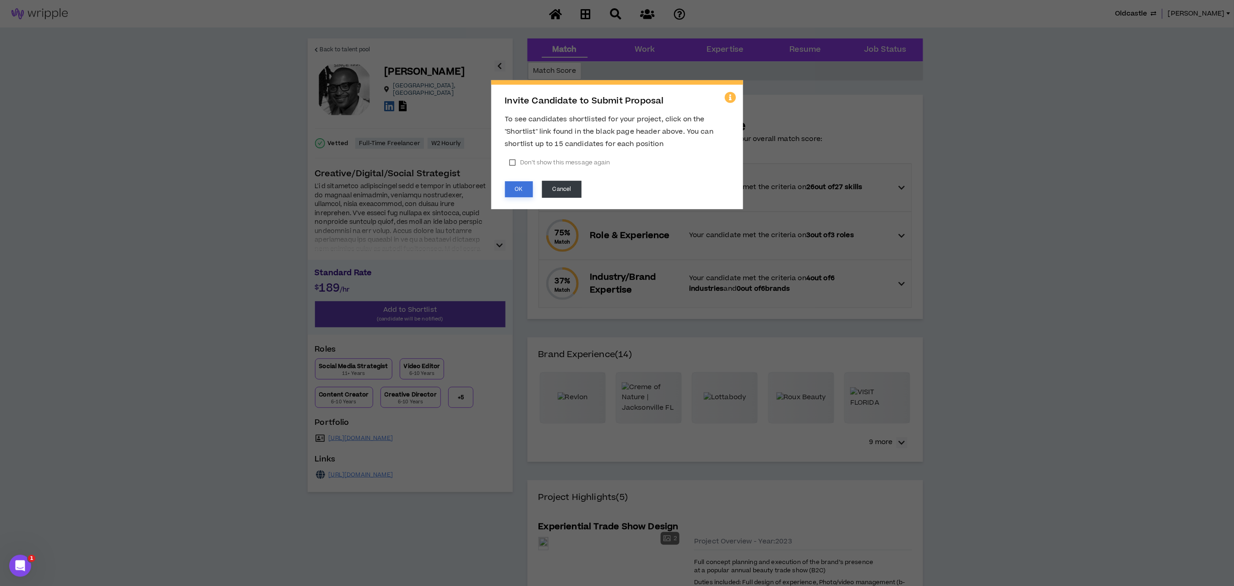
click at [516, 186] on button "OK" at bounding box center [519, 189] width 28 height 16
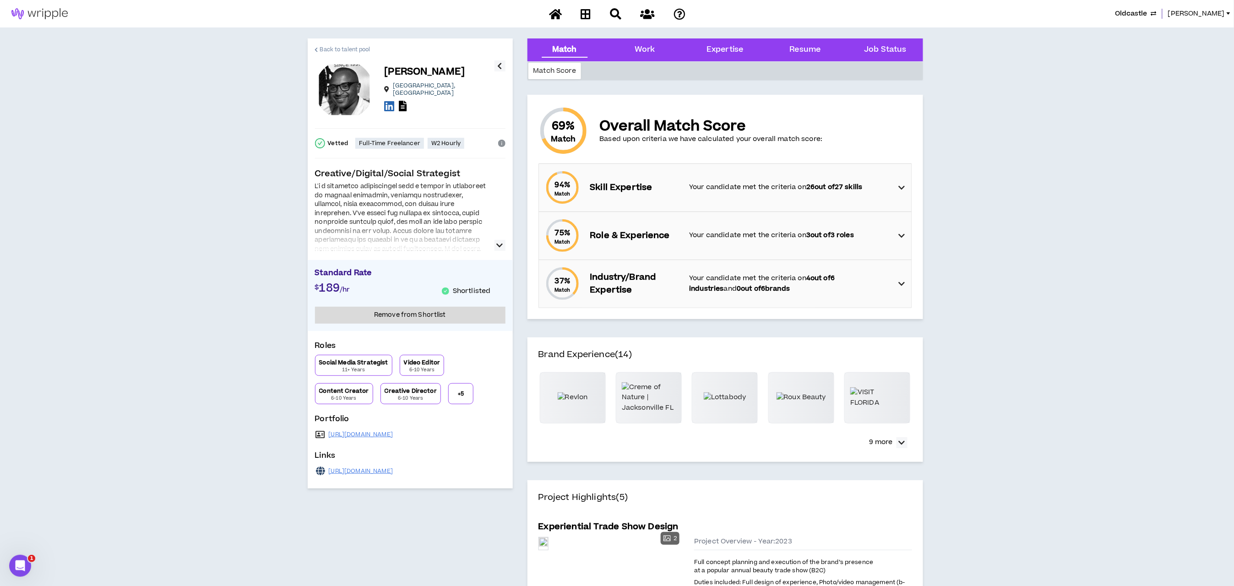
click at [326, 48] on span "Back to talent pool" at bounding box center [345, 49] width 50 height 9
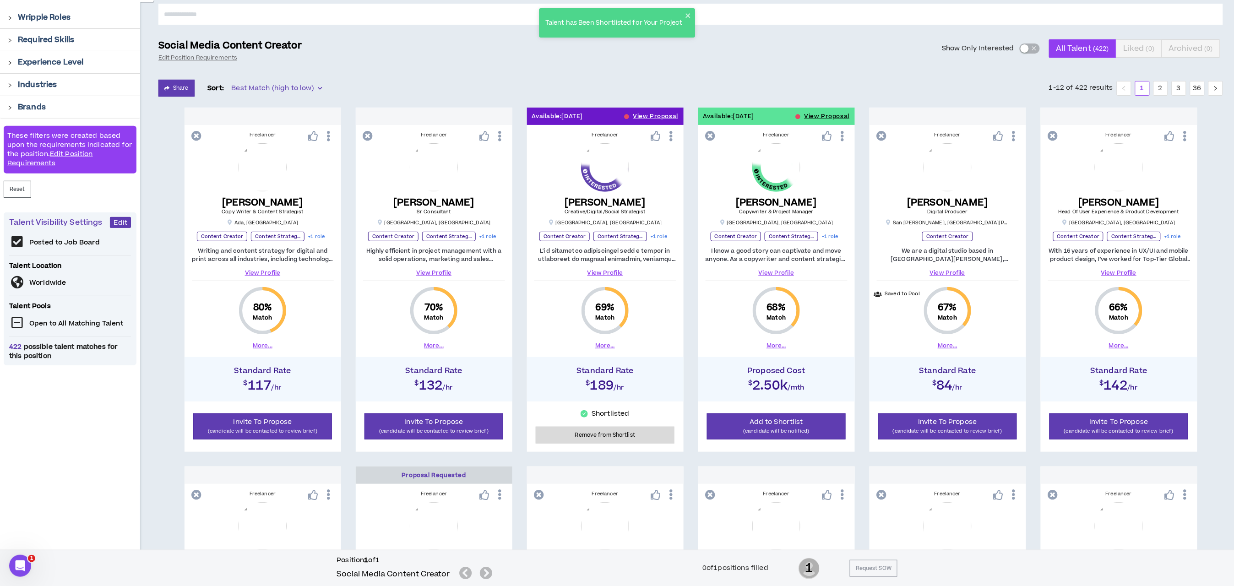
scroll to position [137, 0]
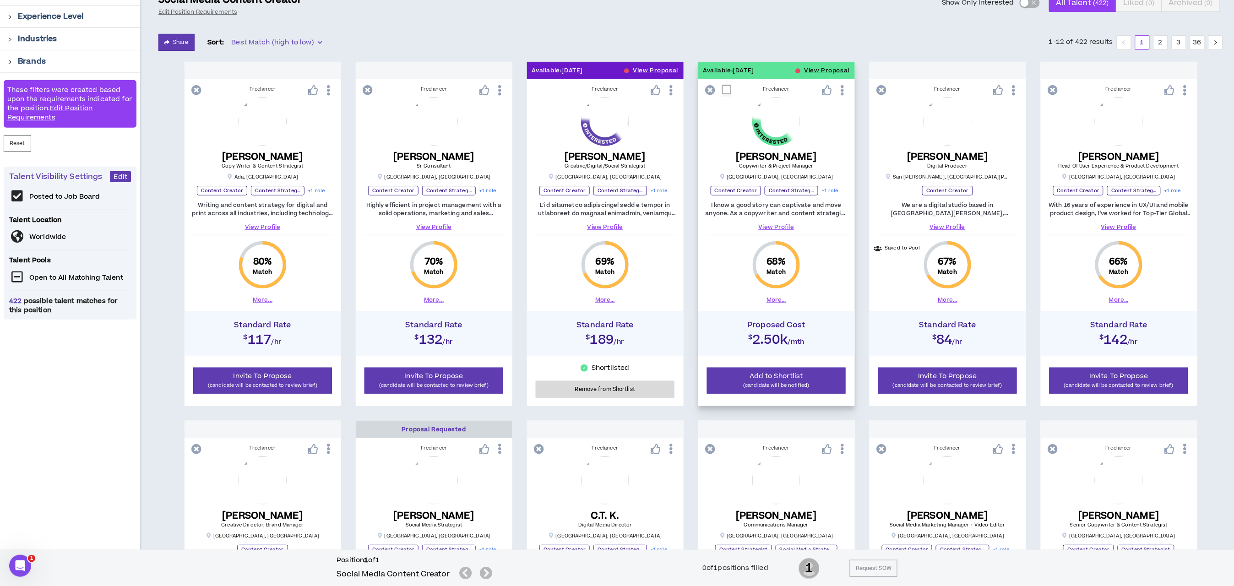
click at [780, 224] on link "View Profile" at bounding box center [777, 227] width 142 height 8
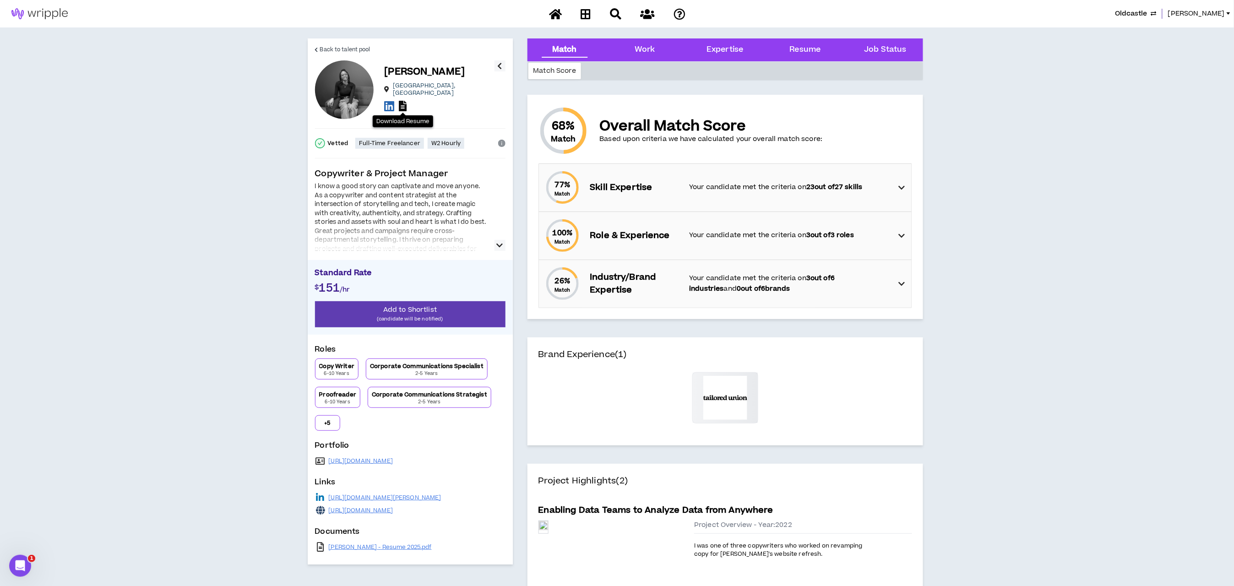
click at [402, 101] on icon at bounding box center [403, 106] width 8 height 11
click at [323, 49] on span "Back to talent pool" at bounding box center [345, 49] width 50 height 9
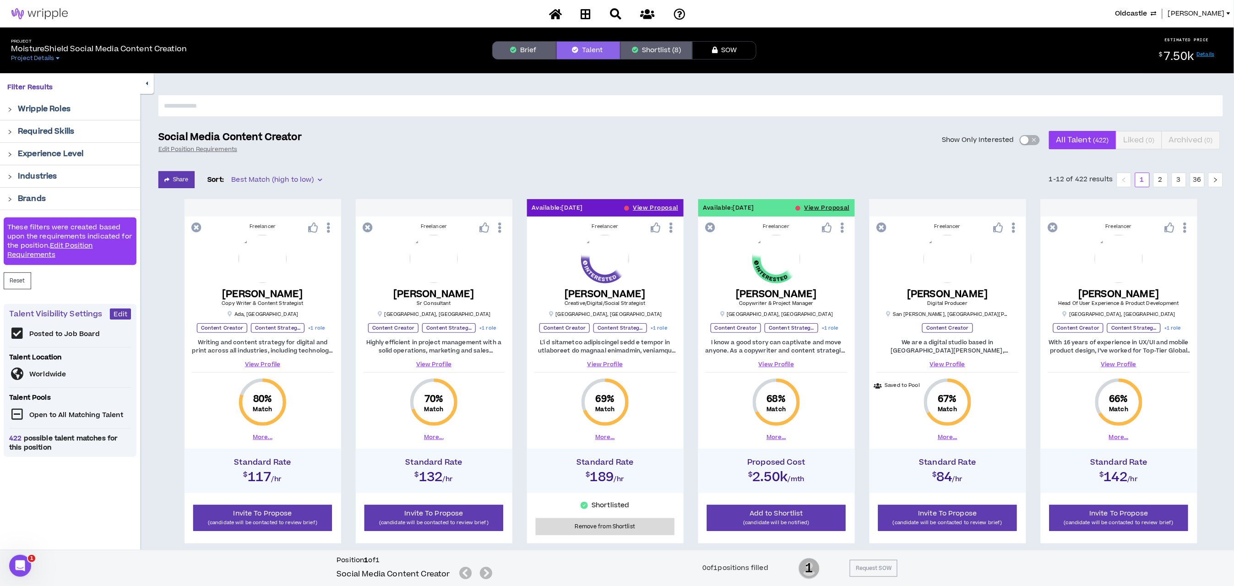
click at [652, 46] on button "Shortlist (8)" at bounding box center [657, 50] width 72 height 18
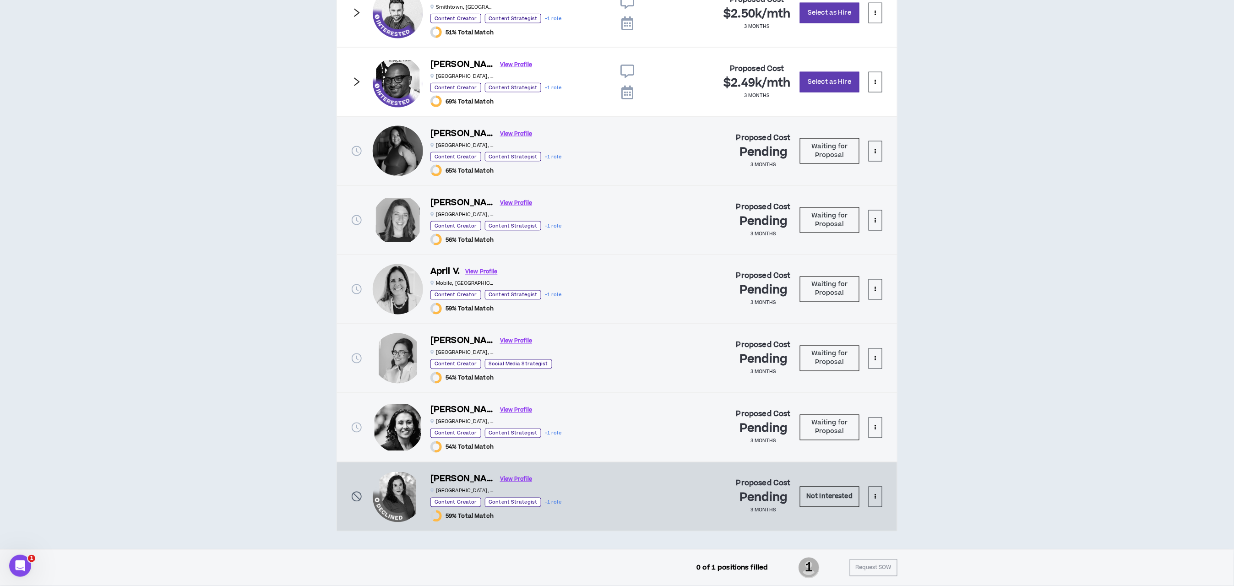
scroll to position [553, 0]
click at [825, 443] on button at bounding box center [876, 497] width 14 height 21
click at [825, 443] on li "Remove from shortlist" at bounding box center [839, 523] width 87 height 15
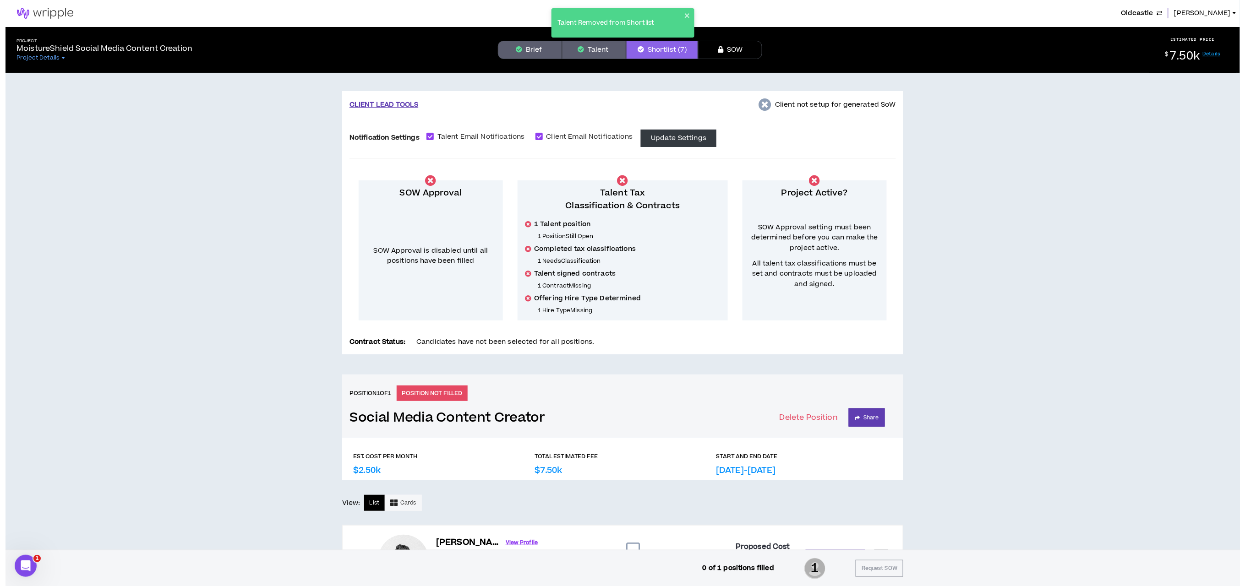
scroll to position [0, 0]
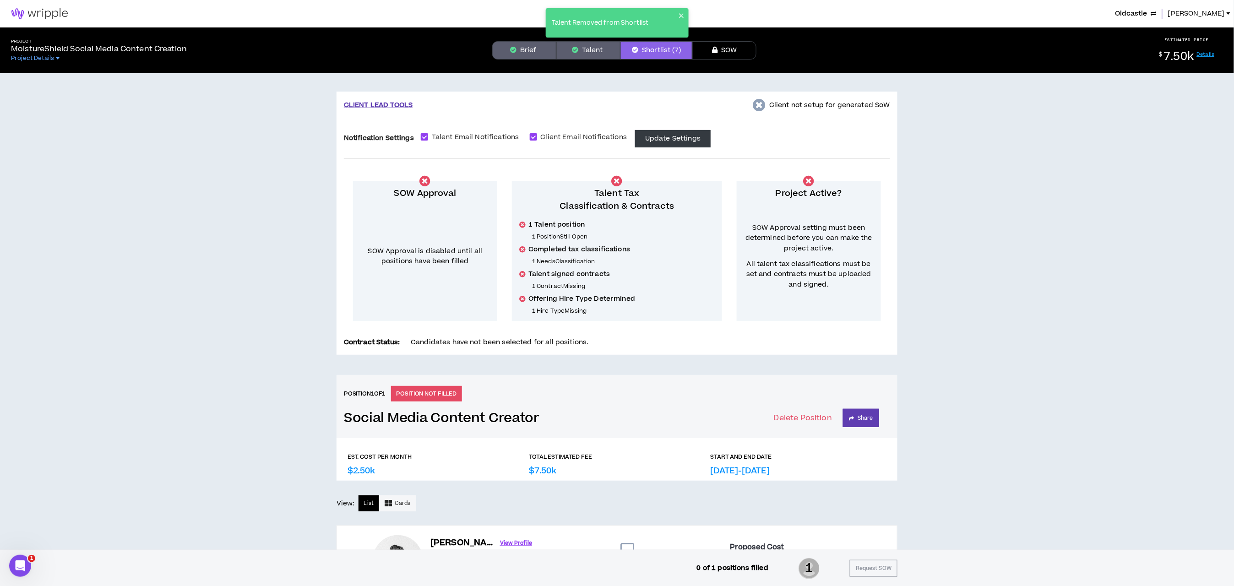
click at [825, 15] on span "Oldcastle" at bounding box center [1132, 14] width 32 height 10
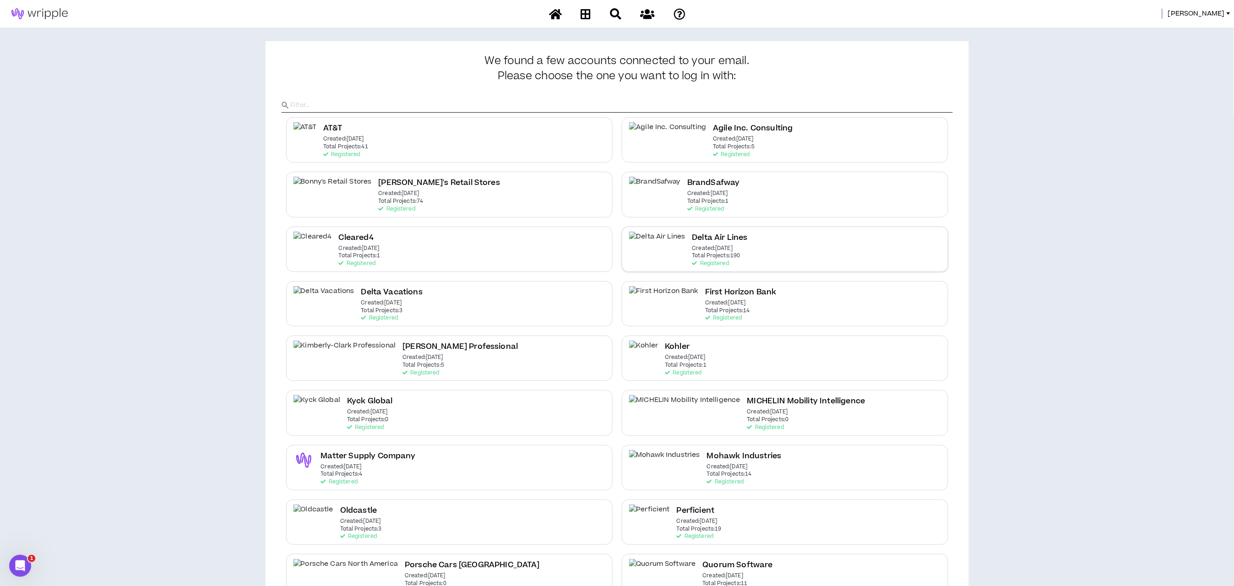
click at [693, 252] on p "Created: [DATE]" at bounding box center [713, 249] width 41 height 6
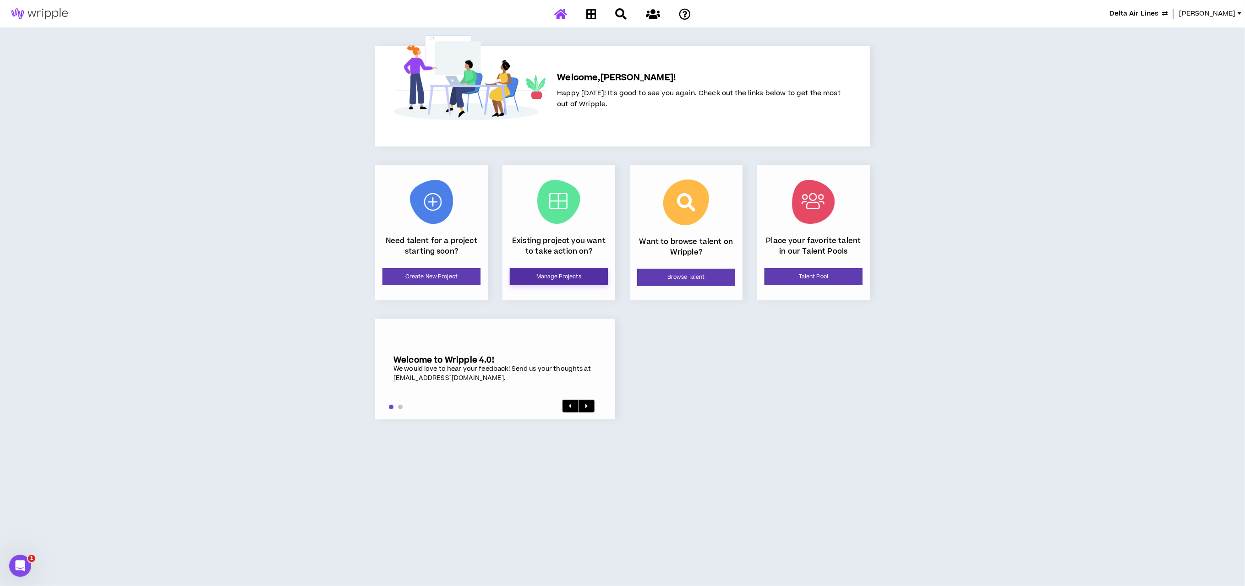
click at [537, 273] on link "Manage Projects" at bounding box center [559, 276] width 98 height 17
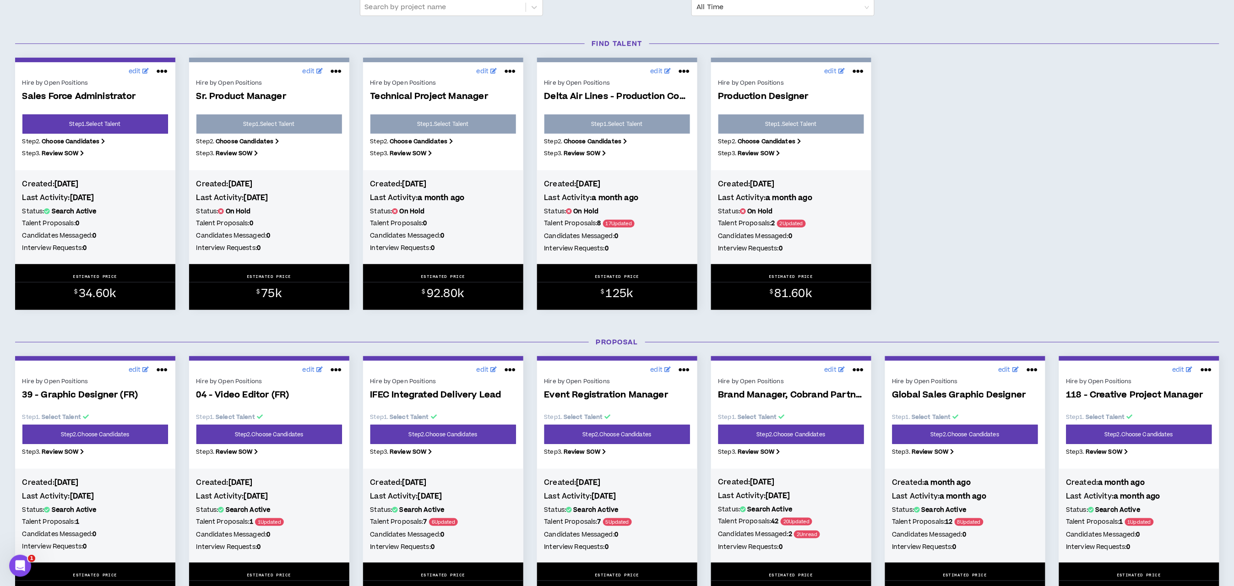
scroll to position [206, 0]
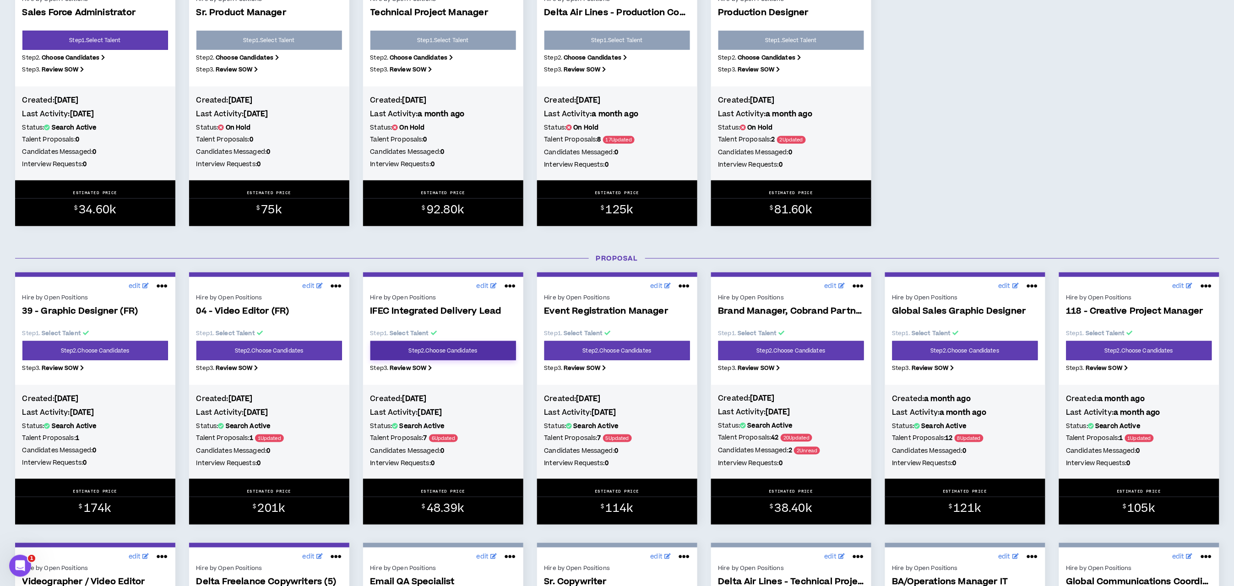
click at [461, 352] on link "Step 2 . Choose Candidates" at bounding box center [444, 350] width 146 height 19
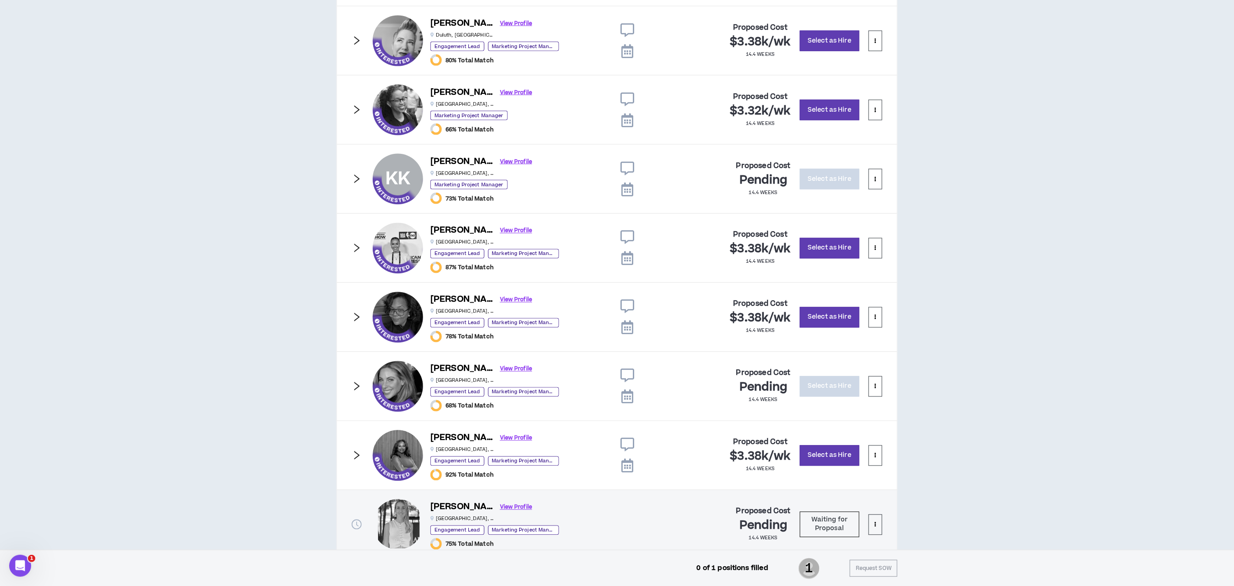
scroll to position [568, 0]
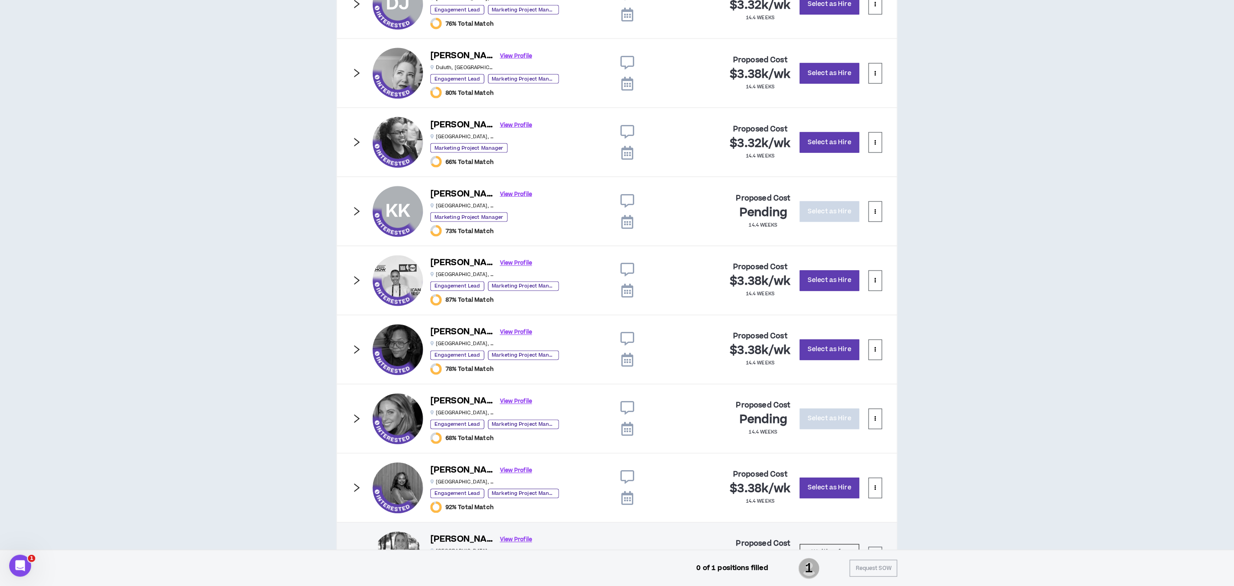
click at [357, 422] on icon "right" at bounding box center [357, 419] width 10 height 10
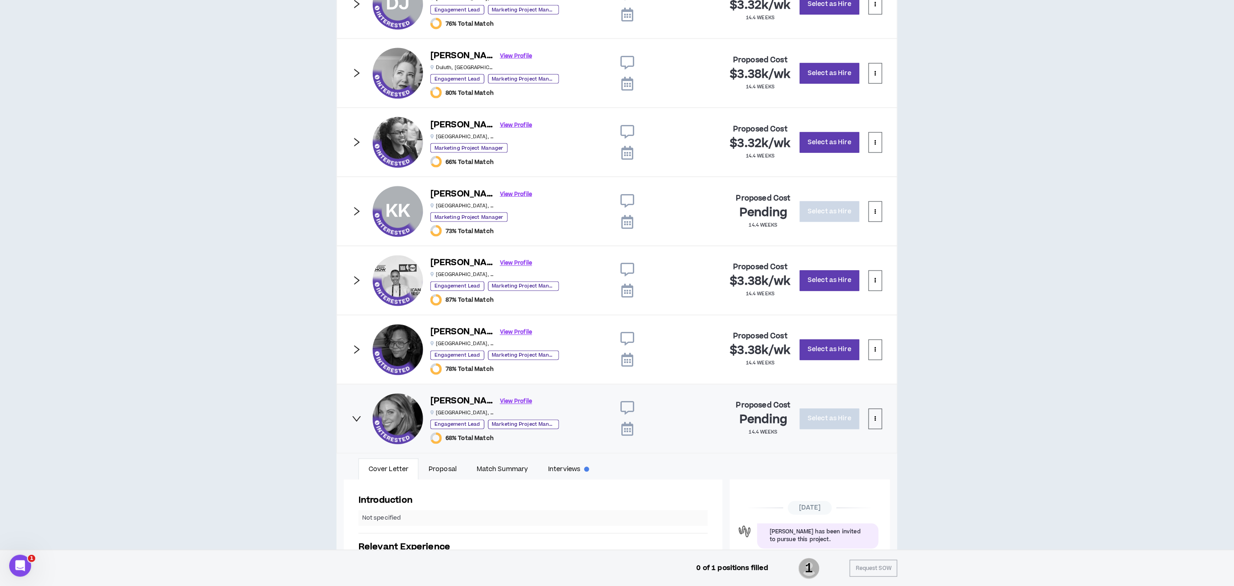
click at [357, 421] on icon "right" at bounding box center [357, 419] width 10 height 10
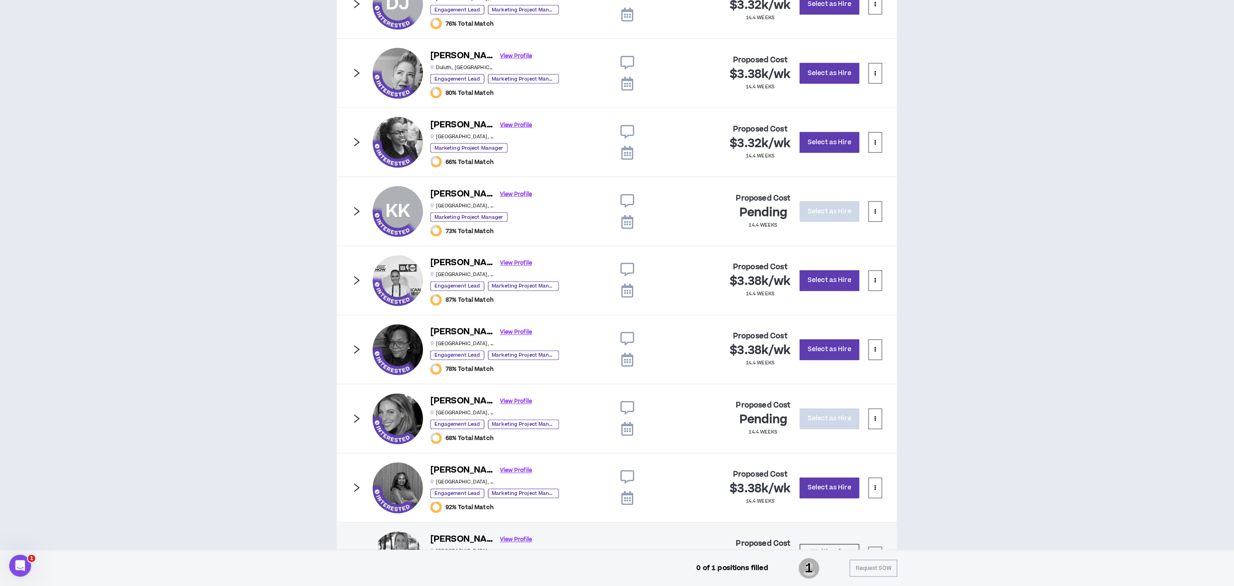
click at [355, 283] on icon "right" at bounding box center [357, 281] width 10 height 10
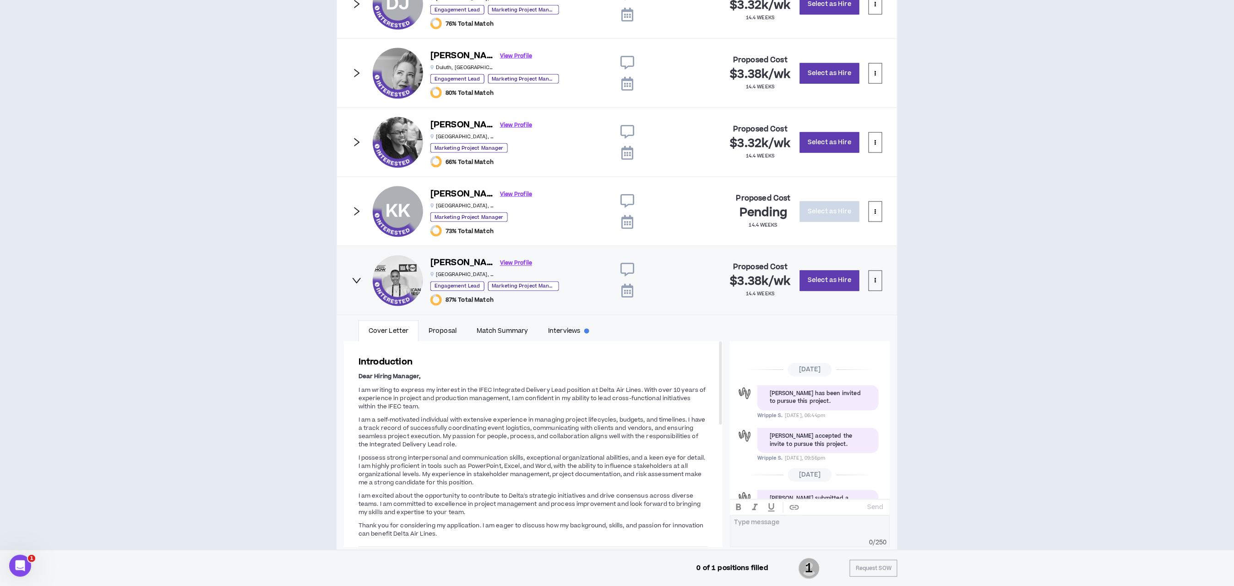
scroll to position [83, 0]
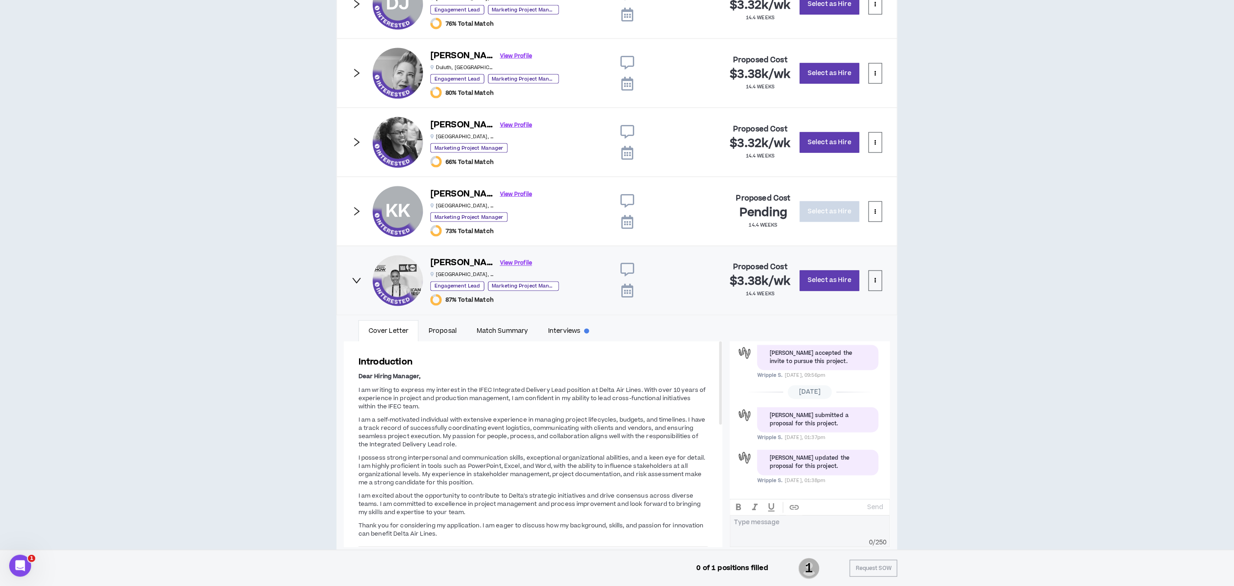
click at [355, 283] on icon "right" at bounding box center [357, 280] width 9 height 5
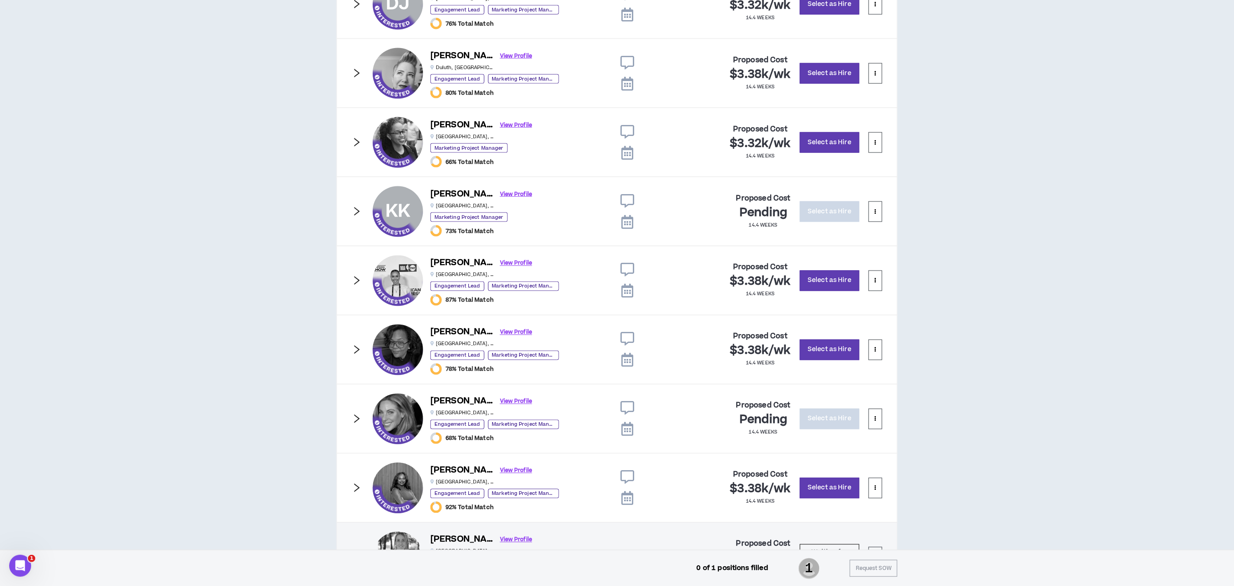
click at [361, 214] on icon "right" at bounding box center [357, 212] width 10 height 10
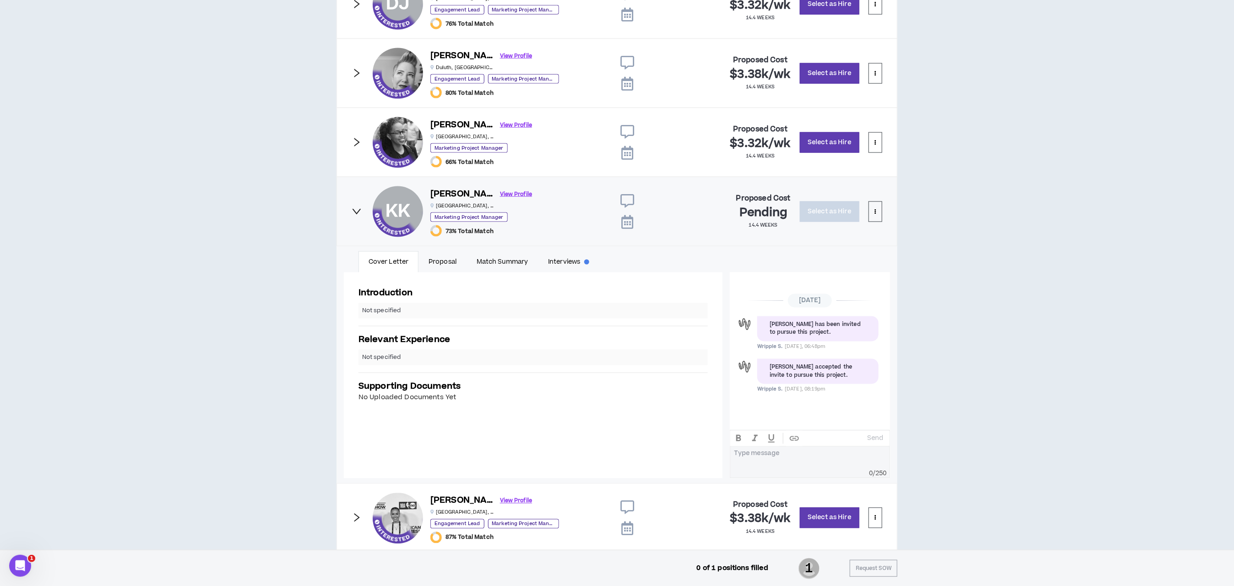
click at [361, 213] on icon "right" at bounding box center [357, 212] width 10 height 10
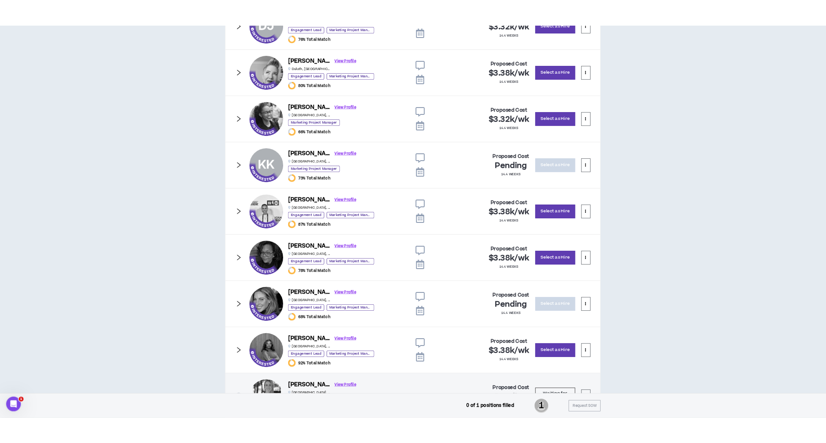
scroll to position [568, 0]
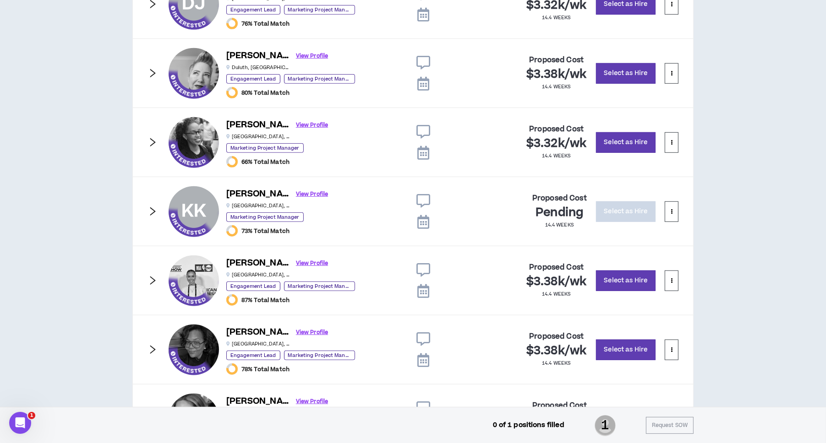
click at [552, 213] on h2 "Pending" at bounding box center [559, 213] width 48 height 15
click at [152, 207] on icon "right" at bounding box center [152, 212] width 10 height 10
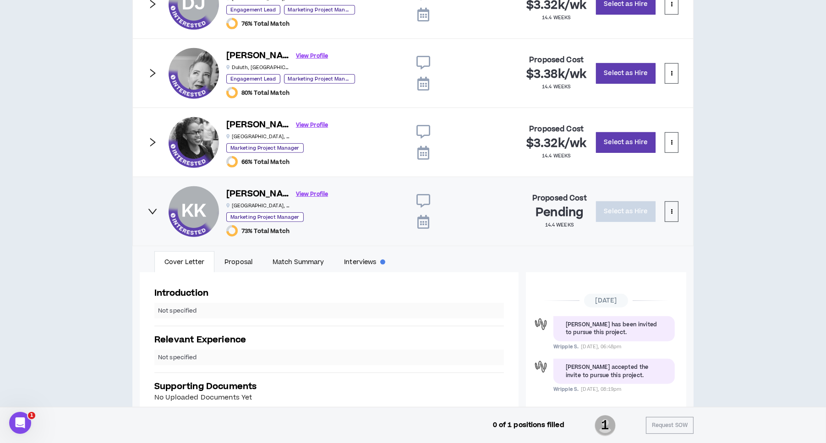
click at [149, 207] on icon "right" at bounding box center [152, 212] width 10 height 10
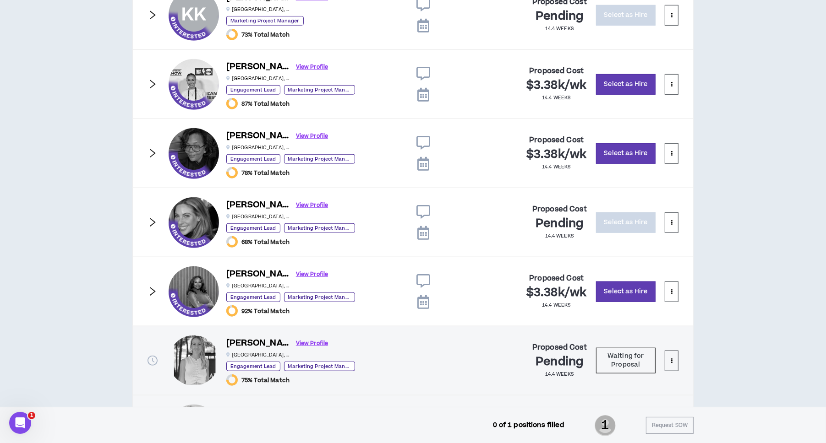
scroll to position [772, 0]
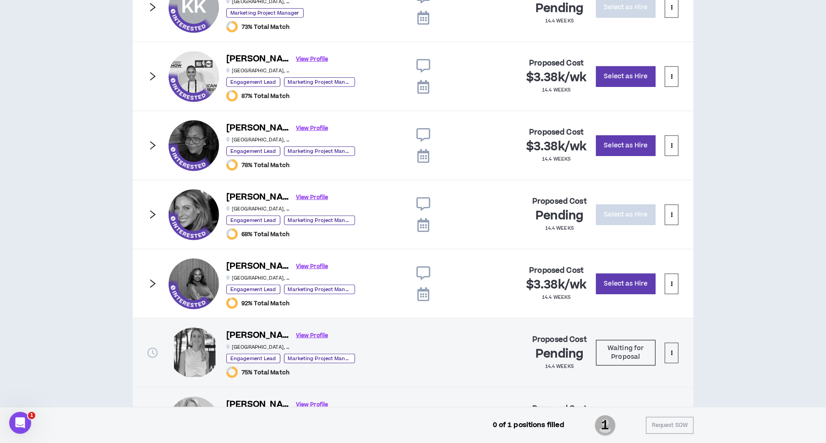
click at [149, 210] on icon "right" at bounding box center [152, 215] width 10 height 10
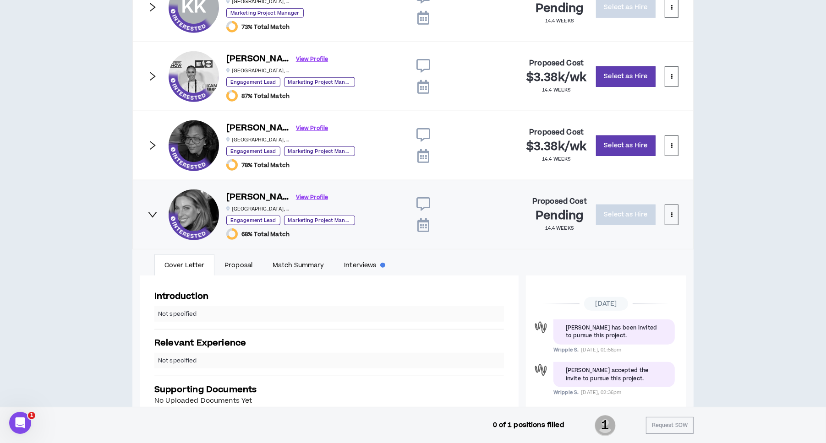
click at [149, 210] on icon "right" at bounding box center [152, 215] width 10 height 10
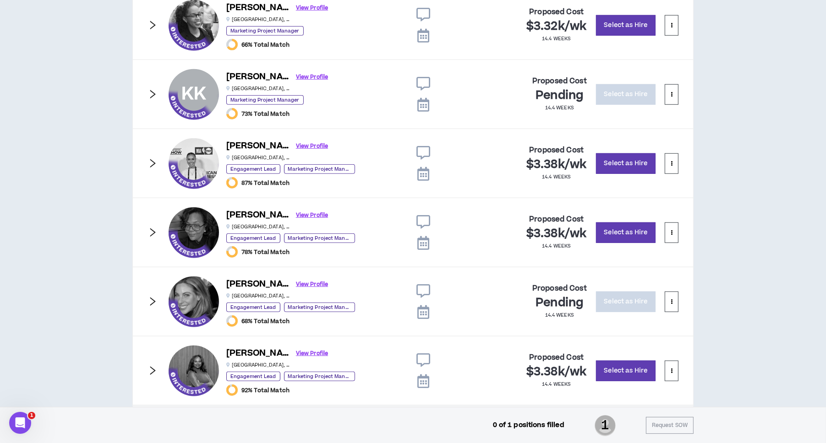
scroll to position [684, 0]
